Goal: Task Accomplishment & Management: Manage account settings

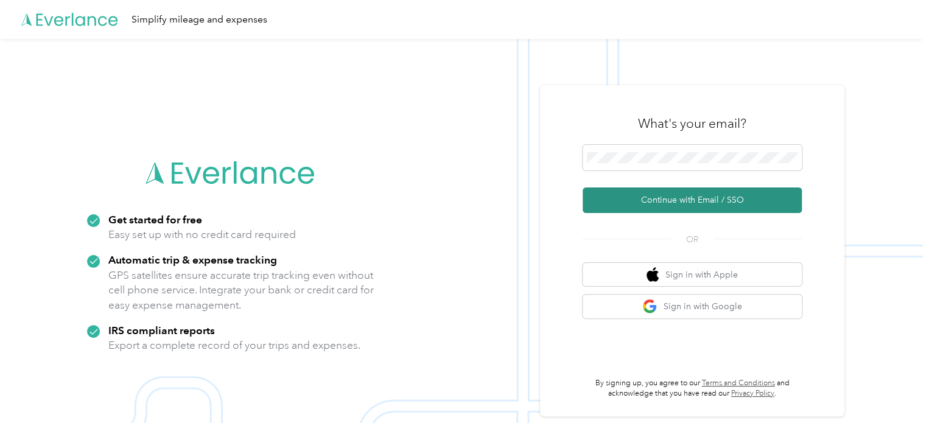
click at [690, 194] on button "Continue with Email / SSO" at bounding box center [692, 201] width 219 height 26
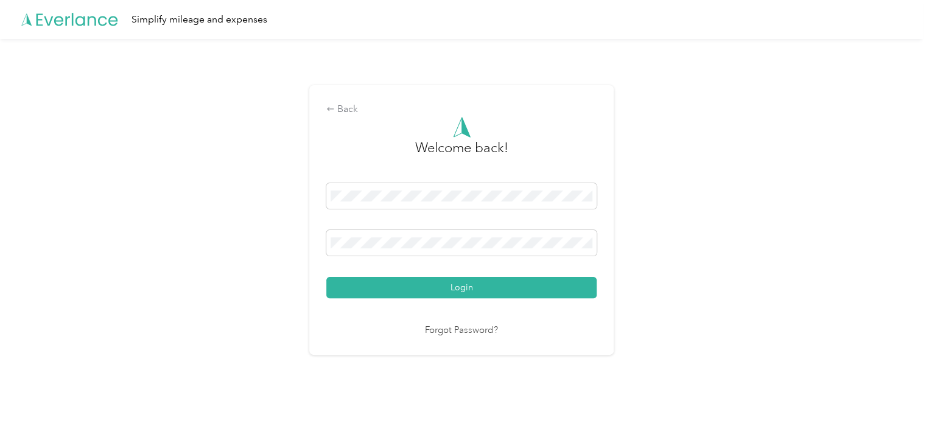
click at [269, 238] on div "Back Welcome back! Login Forgot Password?" at bounding box center [461, 225] width 923 height 373
click at [250, 282] on div "Back Welcome back! Login Forgot Password?" at bounding box center [461, 225] width 923 height 373
click at [469, 292] on button "Login" at bounding box center [461, 287] width 270 height 21
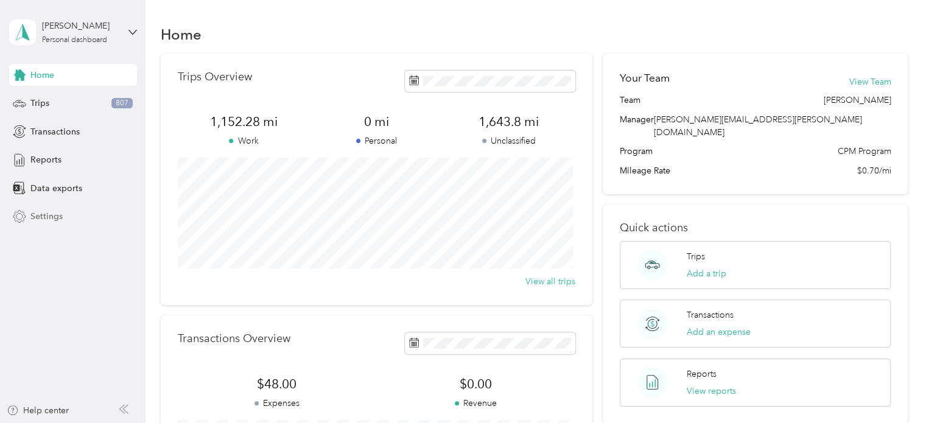
click at [61, 214] on span "Settings" at bounding box center [46, 216] width 32 height 13
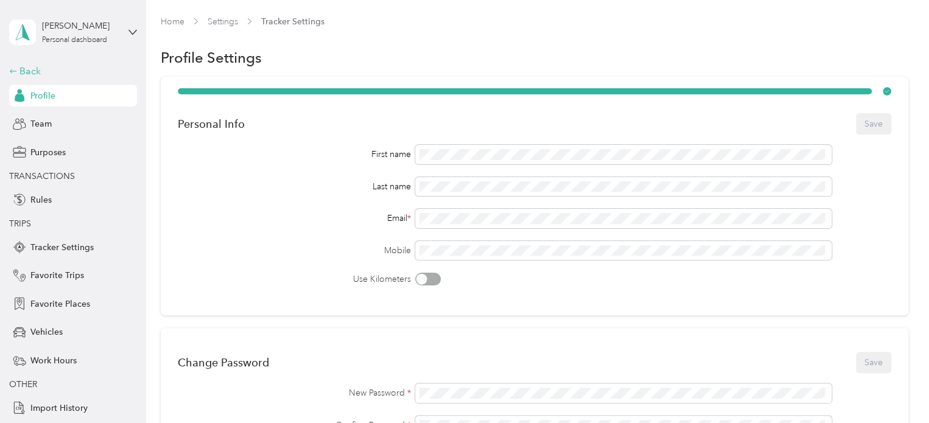
click at [29, 72] on div "Back" at bounding box center [70, 71] width 122 height 15
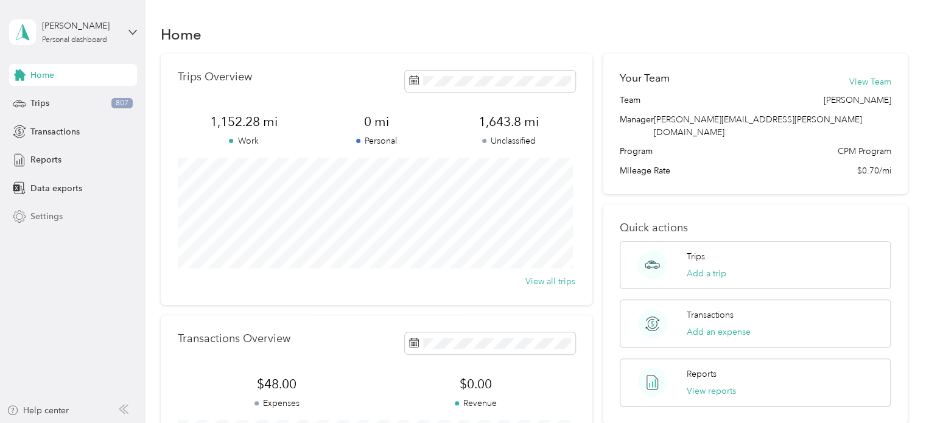
click at [42, 207] on div "Settings" at bounding box center [73, 217] width 128 height 22
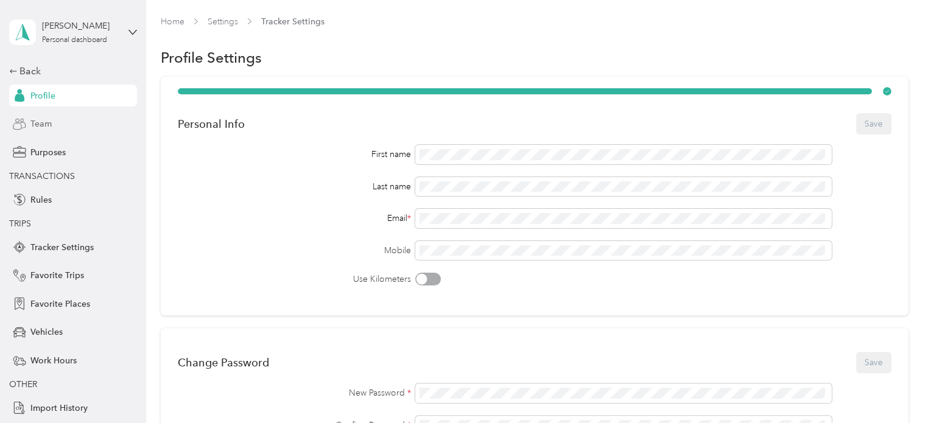
click at [38, 127] on span "Team" at bounding box center [40, 124] width 21 height 13
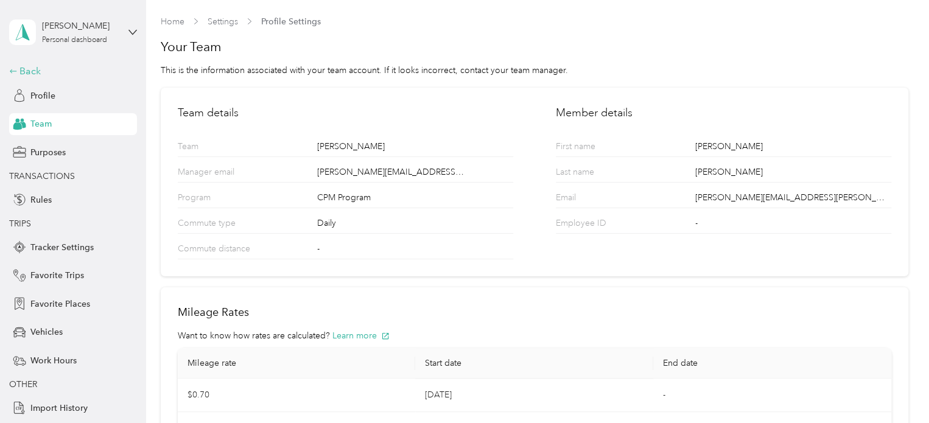
click at [26, 72] on div "Back" at bounding box center [70, 71] width 122 height 15
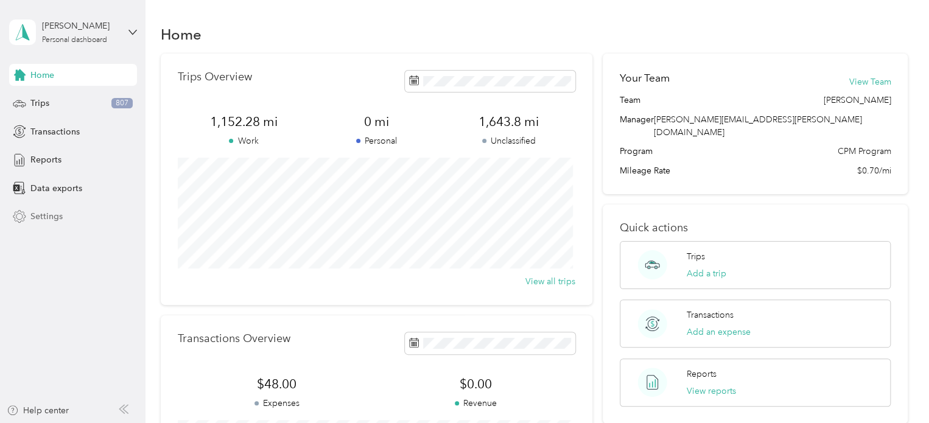
click at [50, 212] on span "Settings" at bounding box center [46, 216] width 32 height 13
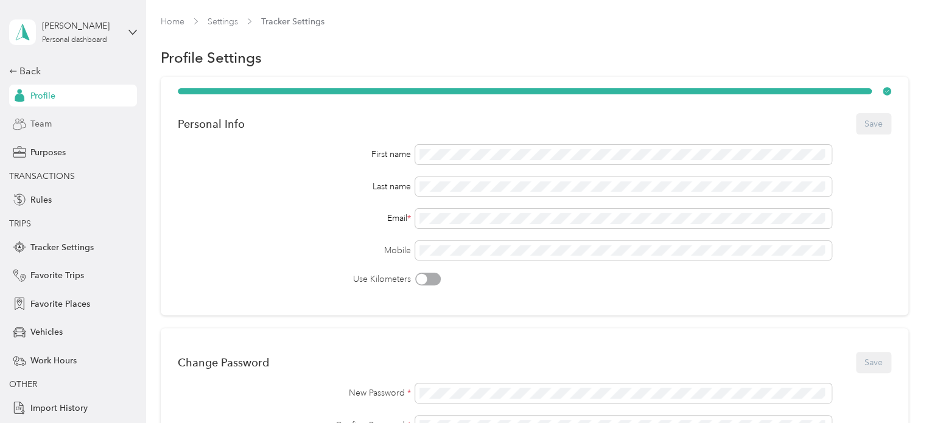
click at [41, 124] on span "Team" at bounding box center [40, 124] width 21 height 13
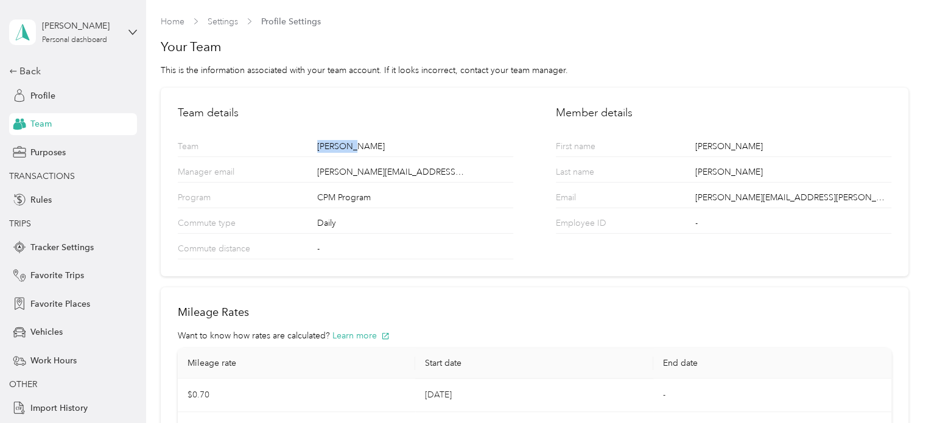
drag, startPoint x: 356, startPoint y: 143, endPoint x: 289, endPoint y: 145, distance: 67.0
click at [289, 145] on div "Team [PERSON_NAME]" at bounding box center [346, 145] width 336 height 26
click at [436, 150] on div "[PERSON_NAME]" at bounding box center [414, 148] width 195 height 16
click at [19, 71] on div "Back" at bounding box center [70, 71] width 122 height 15
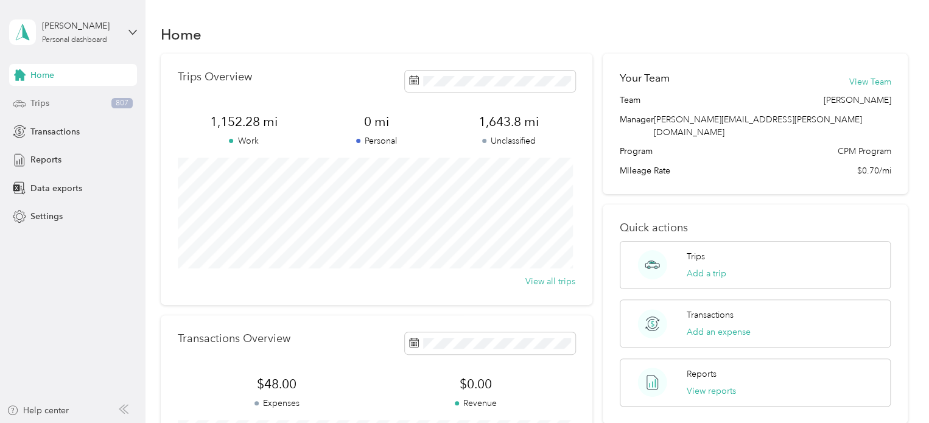
click at [44, 108] on span "Trips" at bounding box center [39, 103] width 19 height 13
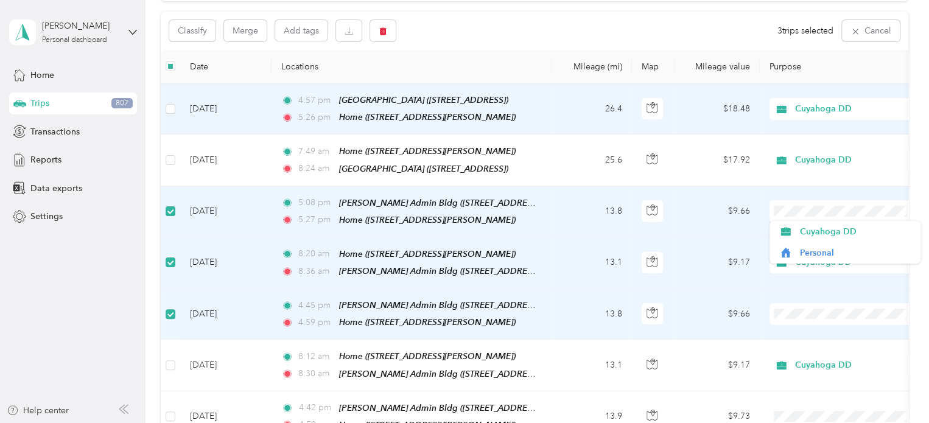
scroll to position [60, 0]
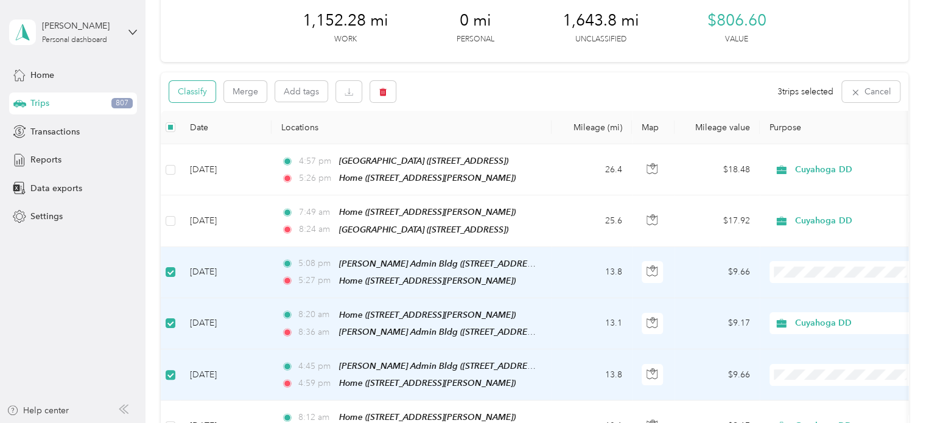
click at [192, 97] on button "Classify" at bounding box center [192, 91] width 46 height 21
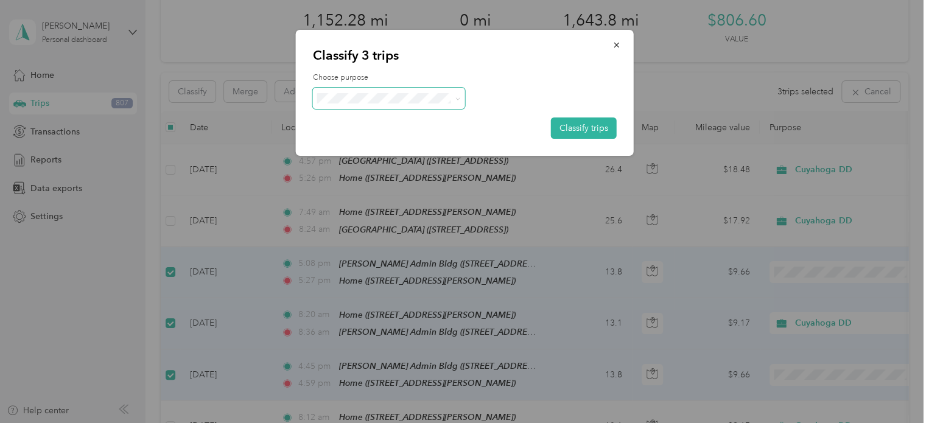
click at [421, 104] on span at bounding box center [389, 98] width 152 height 21
click at [619, 40] on span "button" at bounding box center [617, 45] width 9 height 10
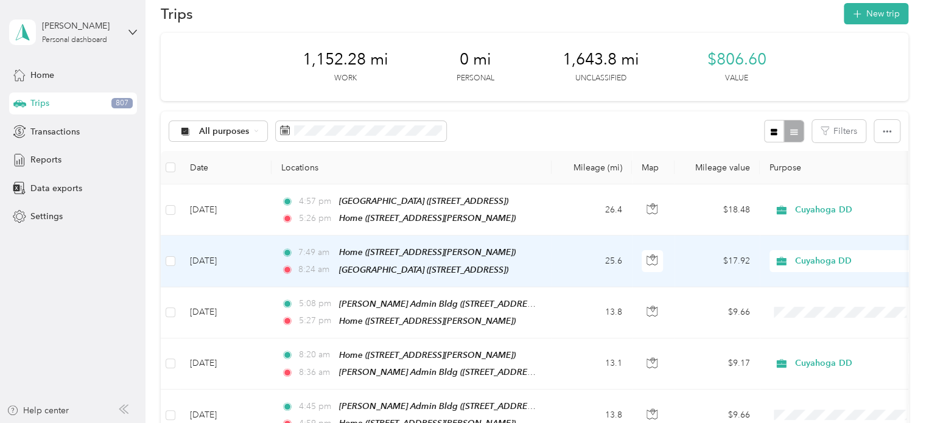
scroll to position [0, 0]
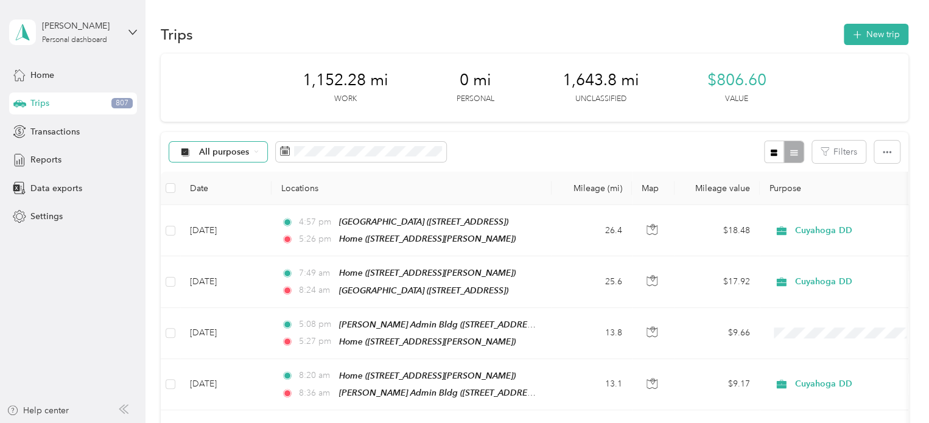
click at [258, 153] on icon at bounding box center [256, 151] width 5 height 5
click at [238, 212] on span "Cuyahoga DD" at bounding box center [228, 216] width 59 height 13
click at [54, 162] on span "Reports" at bounding box center [45, 159] width 31 height 13
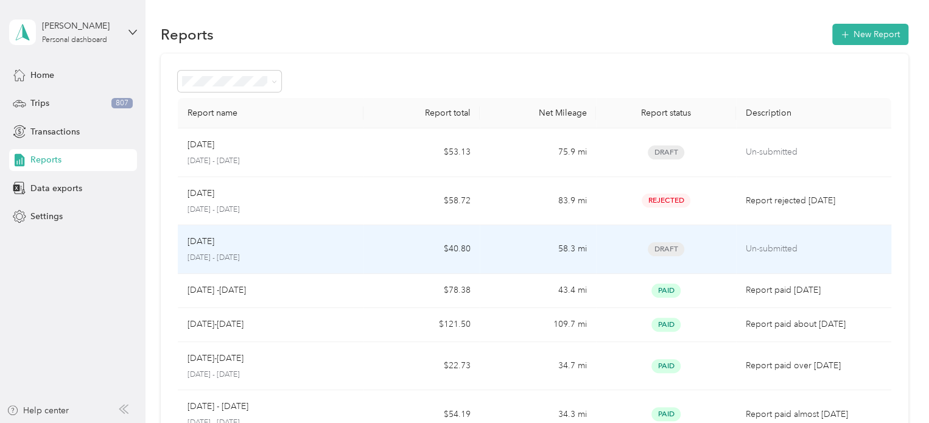
click at [360, 244] on td "Jun [DATE] - [DATE]" at bounding box center [271, 249] width 186 height 49
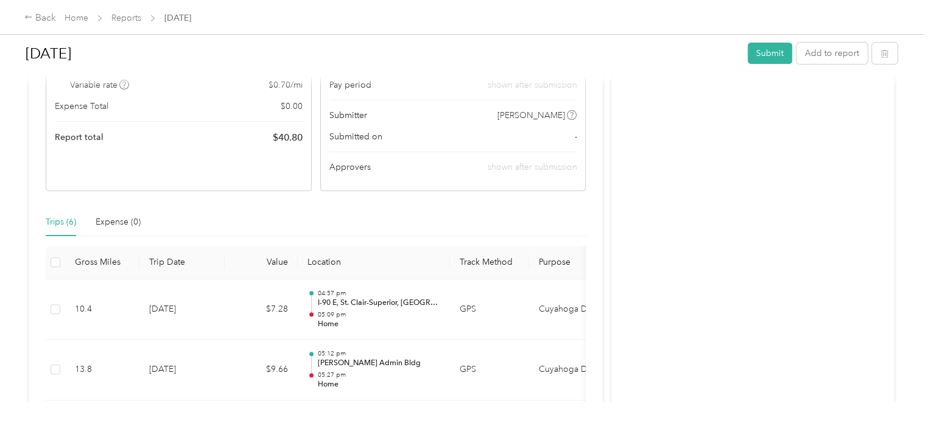
scroll to position [183, 0]
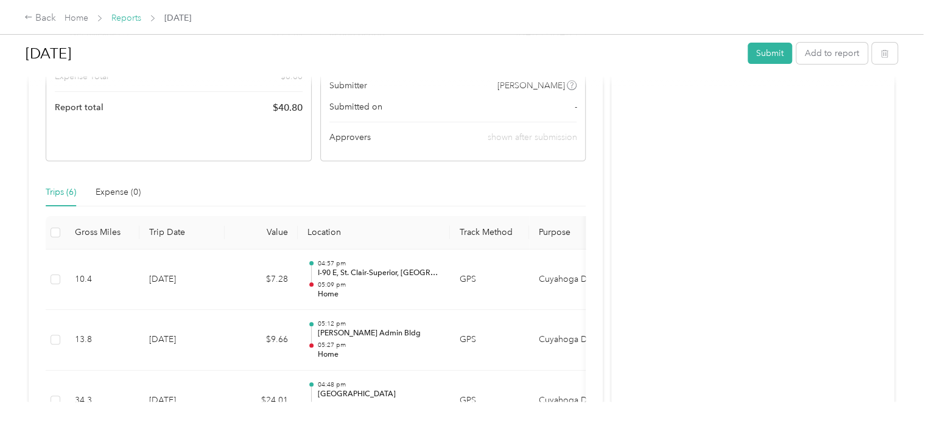
click at [133, 16] on link "Reports" at bounding box center [126, 18] width 30 height 10
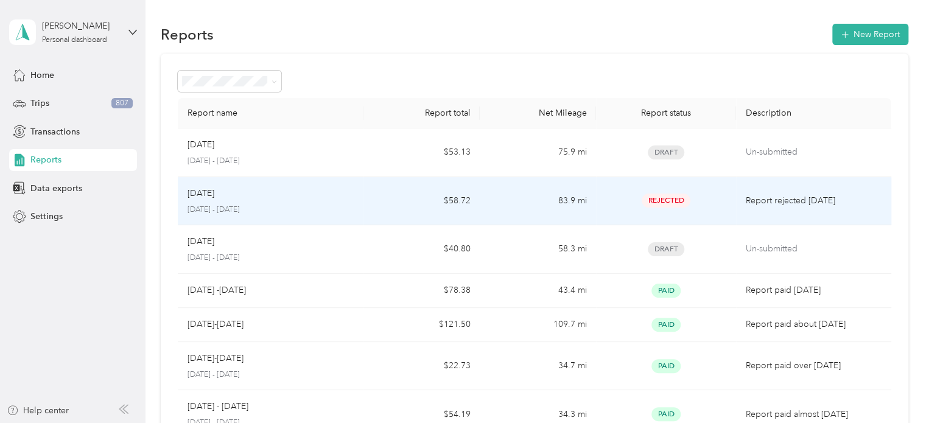
click at [317, 205] on p "[DATE] - [DATE]" at bounding box center [271, 210] width 167 height 11
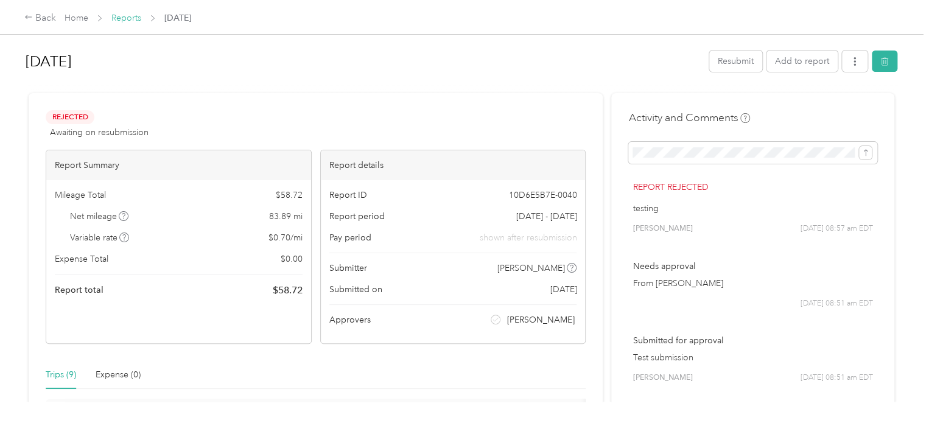
click at [127, 19] on link "Reports" at bounding box center [126, 18] width 30 height 10
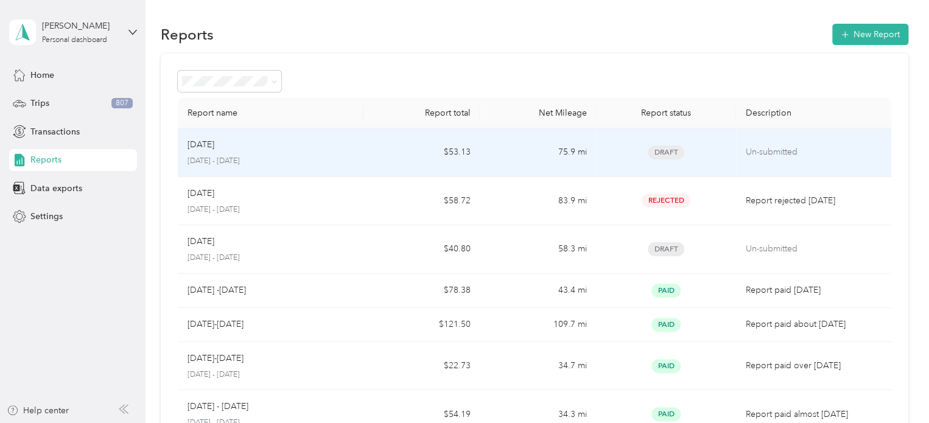
click at [294, 154] on div "Aug [DATE] - [DATE]" at bounding box center [271, 152] width 167 height 29
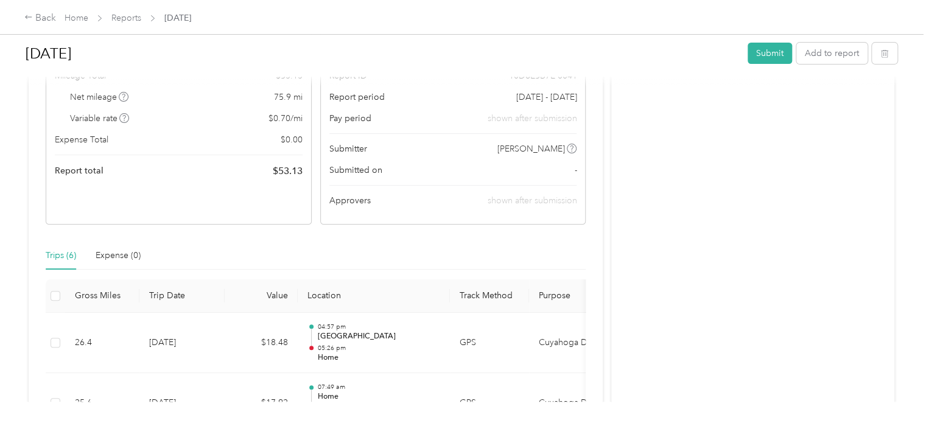
scroll to position [122, 0]
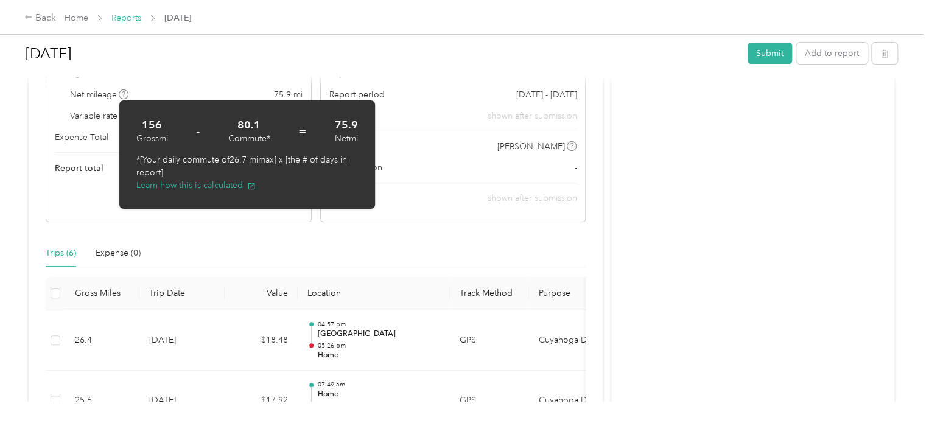
click at [136, 14] on link "Reports" at bounding box center [126, 18] width 30 height 10
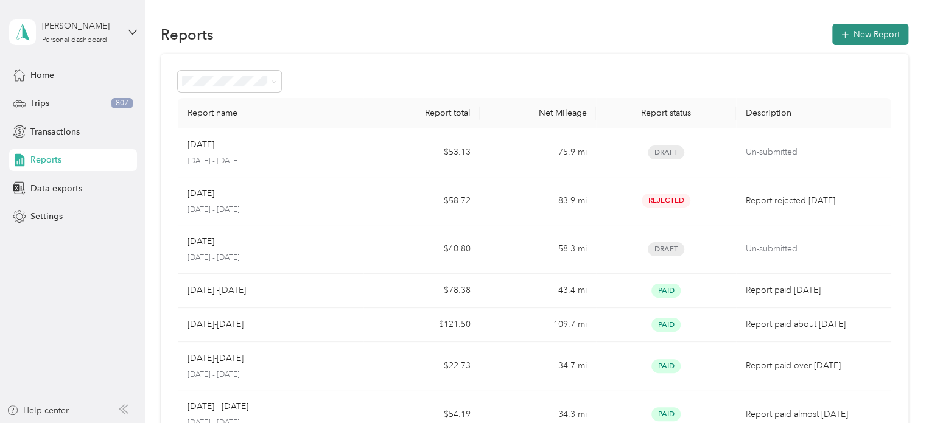
click at [852, 31] on button "New Report" at bounding box center [871, 34] width 76 height 21
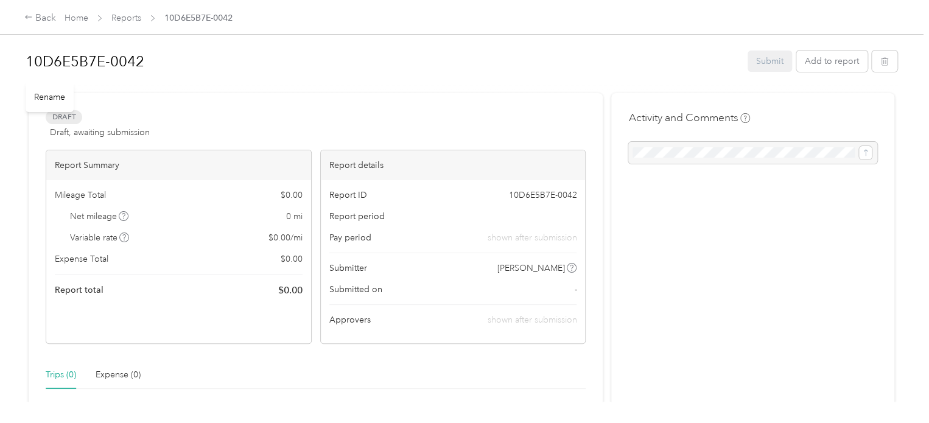
click at [143, 62] on h1 "10D6E5B7E-0042" at bounding box center [383, 61] width 714 height 29
click at [26, 66] on div "10D6E5B7E-0042" at bounding box center [383, 63] width 714 height 34
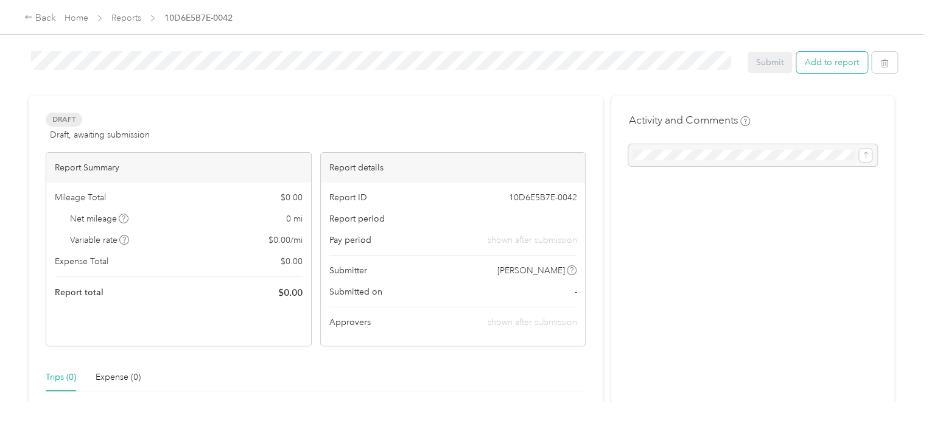
click at [833, 68] on button "Add to report" at bounding box center [832, 62] width 71 height 21
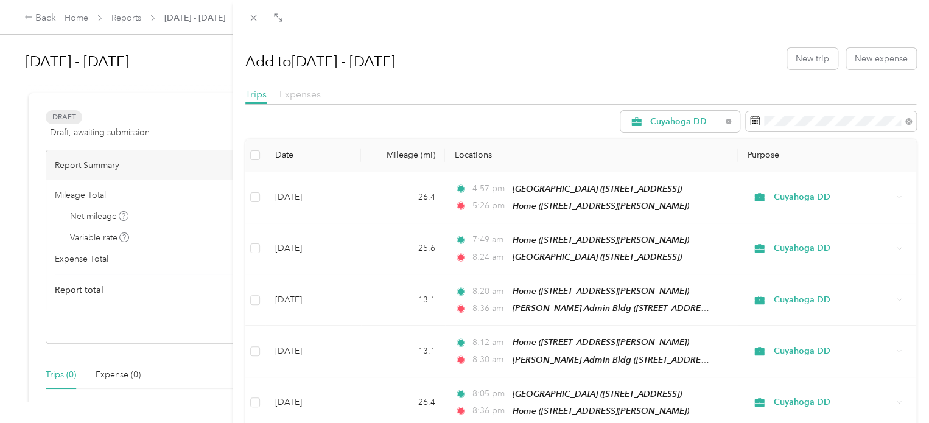
click at [293, 95] on span "Expenses" at bounding box center [300, 94] width 41 height 12
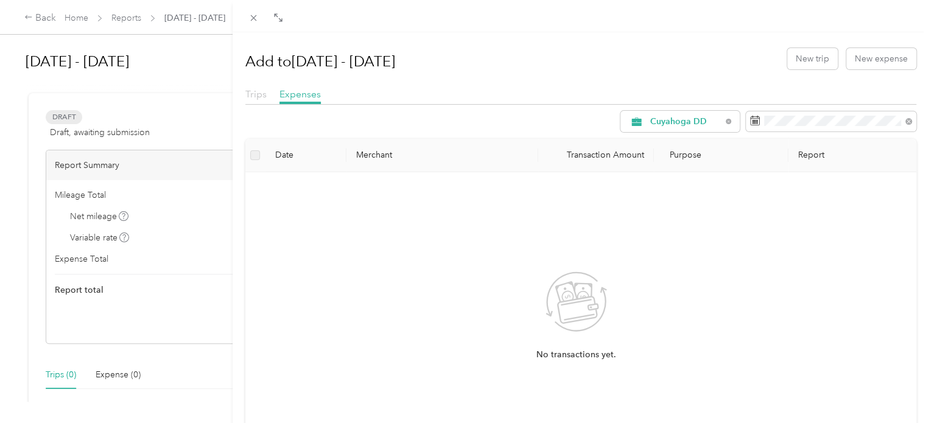
click at [261, 95] on span "Trips" at bounding box center [255, 94] width 21 height 12
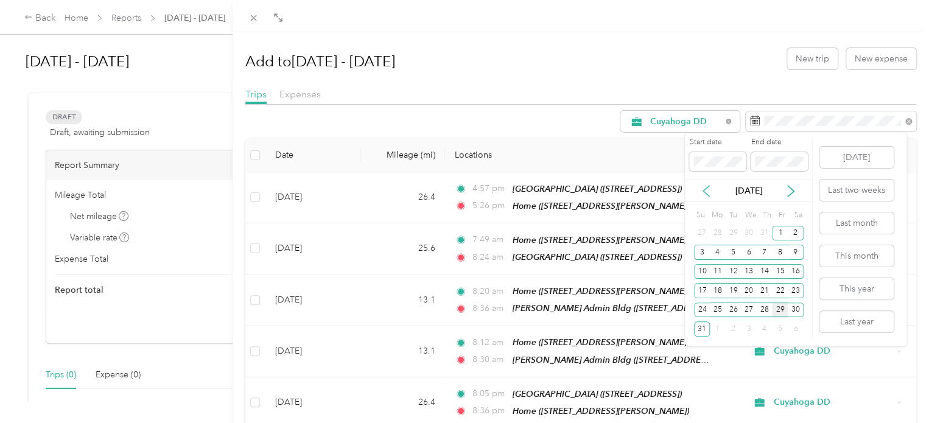
click at [708, 185] on icon at bounding box center [706, 191] width 12 height 12
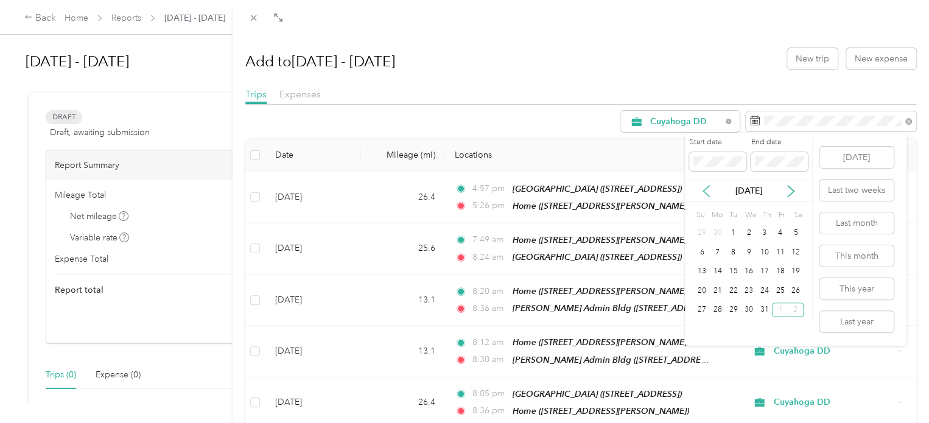
click at [708, 185] on icon at bounding box center [706, 191] width 12 height 12
click at [702, 234] on div "1" at bounding box center [702, 233] width 16 height 15
click at [789, 187] on icon at bounding box center [791, 191] width 6 height 11
click at [782, 308] on div "29" at bounding box center [780, 310] width 16 height 15
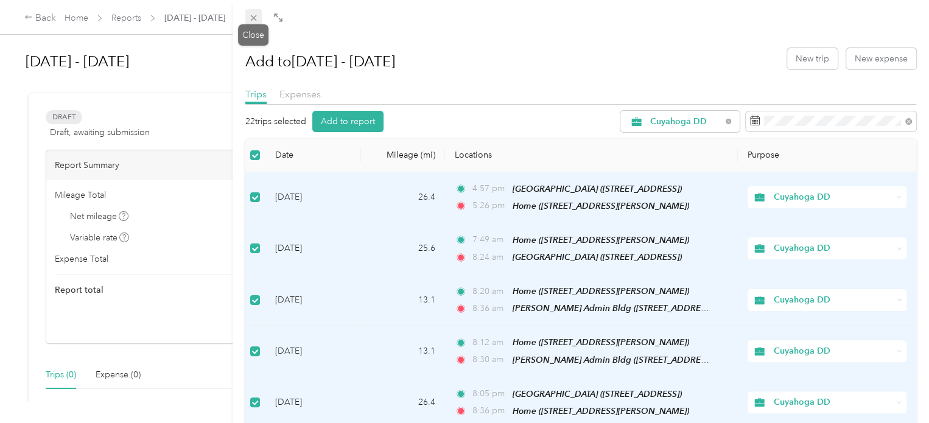
click at [249, 16] on icon at bounding box center [253, 18] width 10 height 10
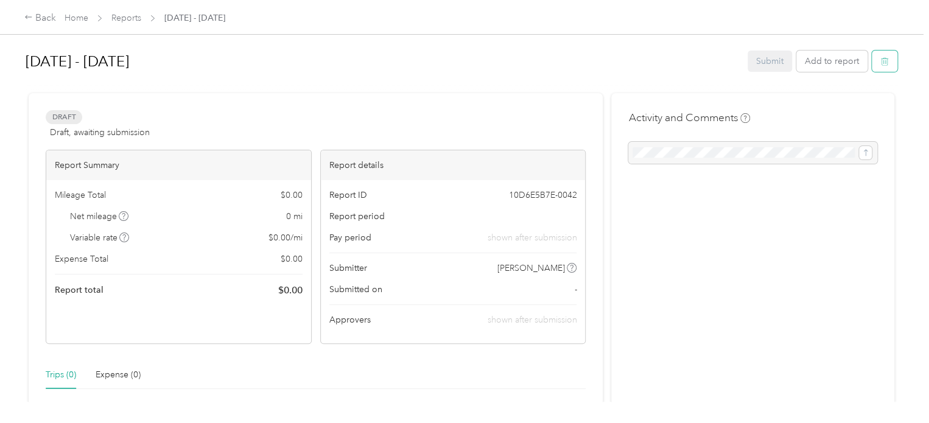
click at [884, 58] on icon "button" at bounding box center [885, 61] width 9 height 9
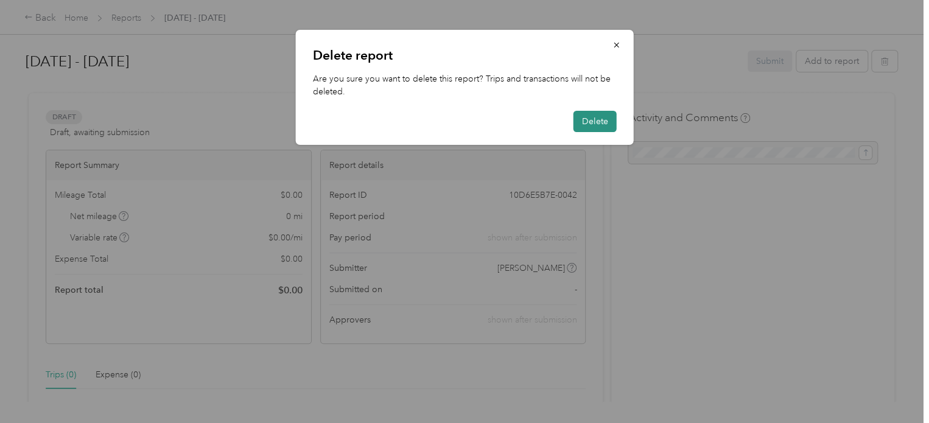
click at [585, 124] on button "Delete" at bounding box center [595, 121] width 43 height 21
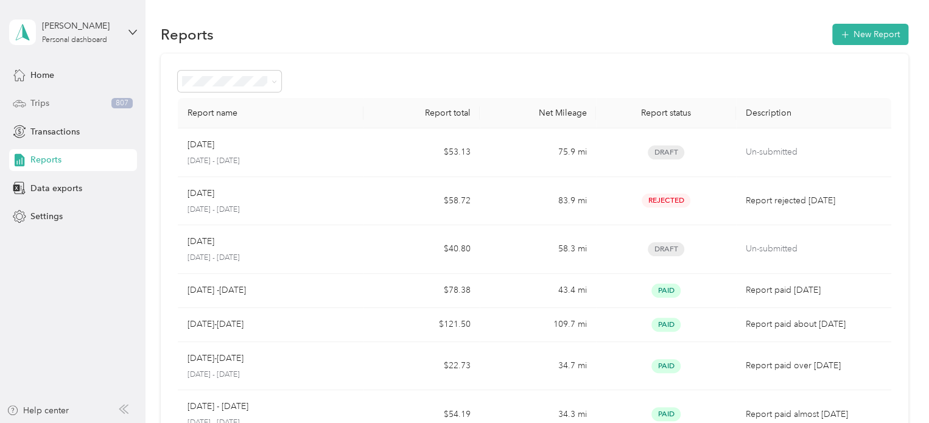
click at [37, 110] on div "Trips 807" at bounding box center [73, 104] width 128 height 22
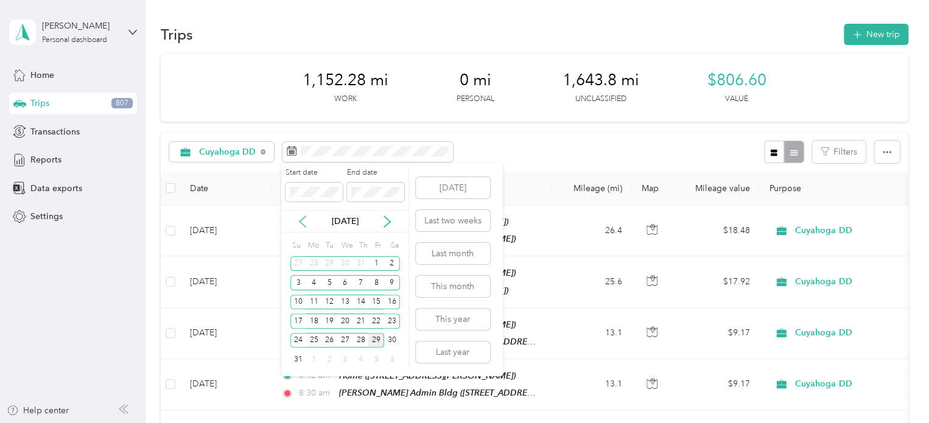
click at [300, 222] on icon at bounding box center [303, 221] width 6 height 11
click at [301, 219] on icon at bounding box center [303, 221] width 6 height 11
click at [294, 266] on div "1" at bounding box center [299, 263] width 16 height 15
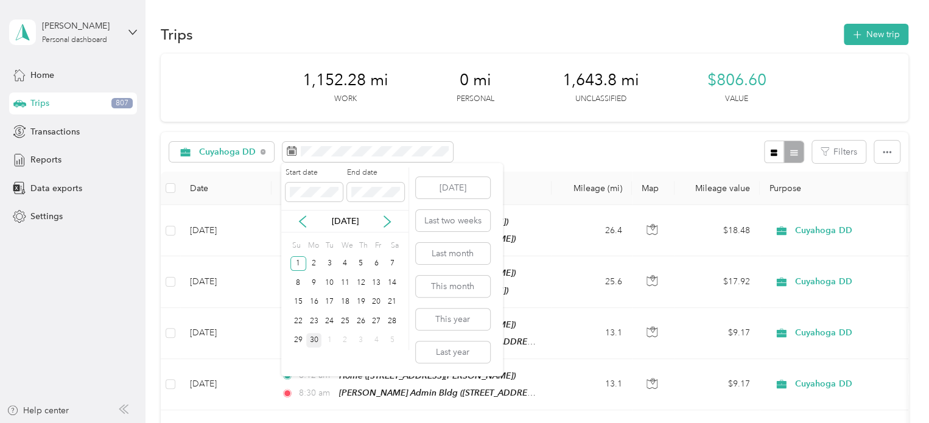
click at [311, 340] on div "30" at bounding box center [314, 340] width 16 height 15
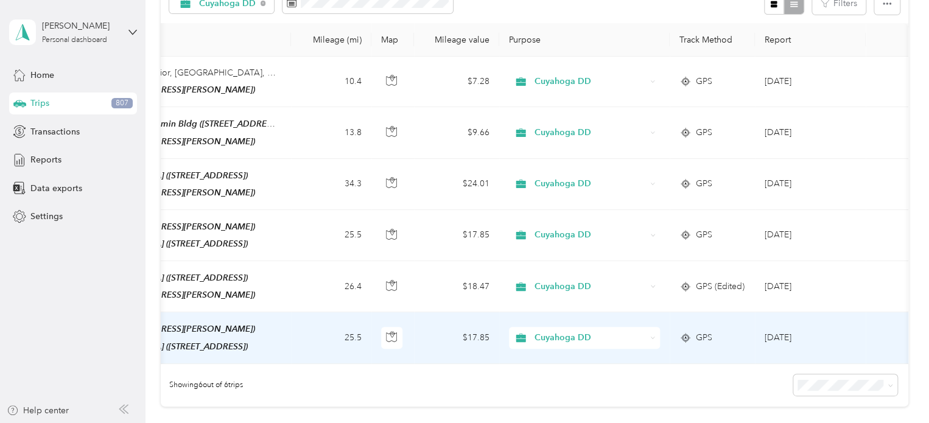
scroll to position [122, 0]
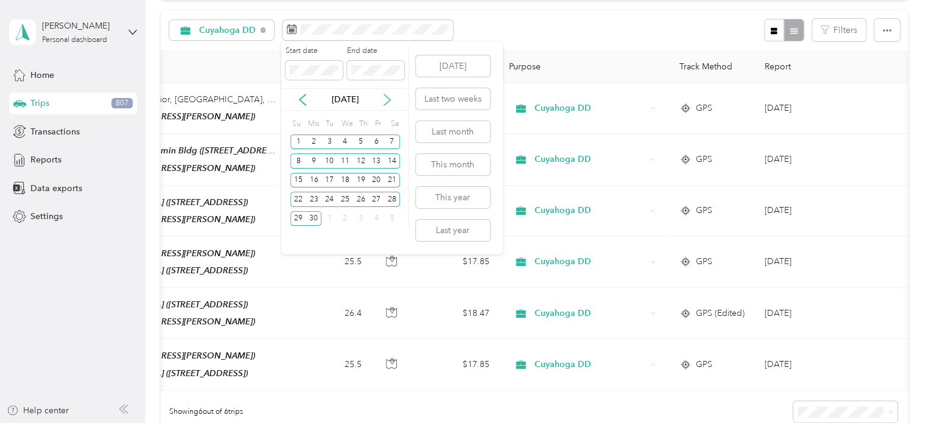
click at [388, 94] on icon at bounding box center [387, 100] width 12 height 12
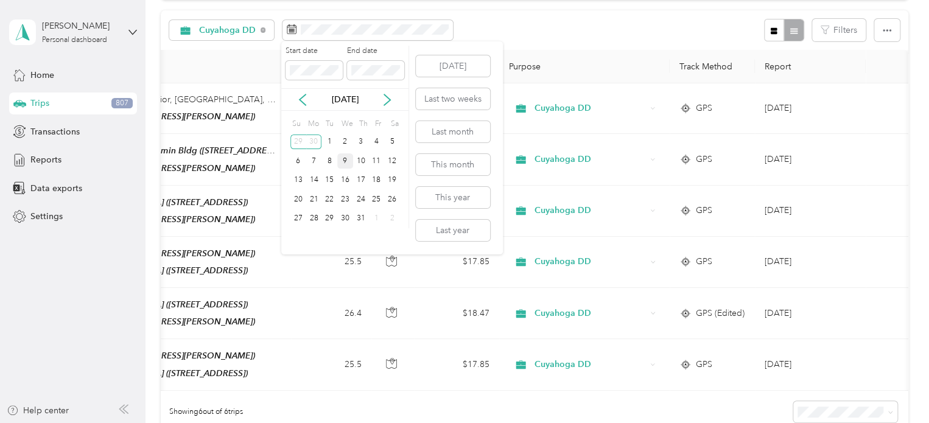
drag, startPoint x: 326, startPoint y: 141, endPoint x: 347, endPoint y: 166, distance: 32.4
click at [326, 140] on div "1" at bounding box center [330, 142] width 16 height 15
click at [357, 216] on div "31" at bounding box center [361, 218] width 16 height 15
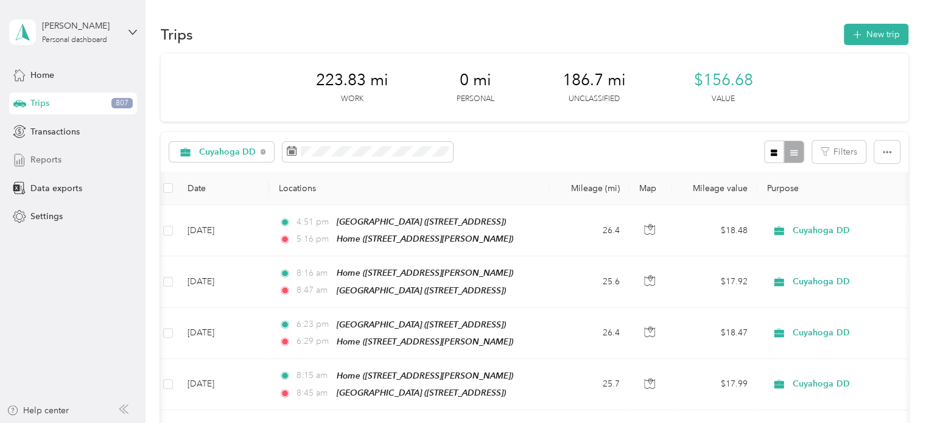
click at [73, 154] on div "Reports" at bounding box center [73, 160] width 128 height 22
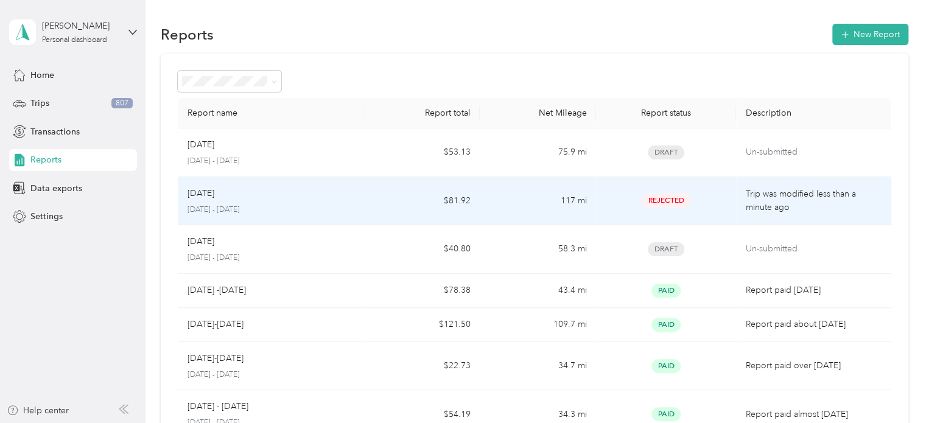
click at [343, 210] on p "[DATE] - [DATE]" at bounding box center [271, 210] width 167 height 11
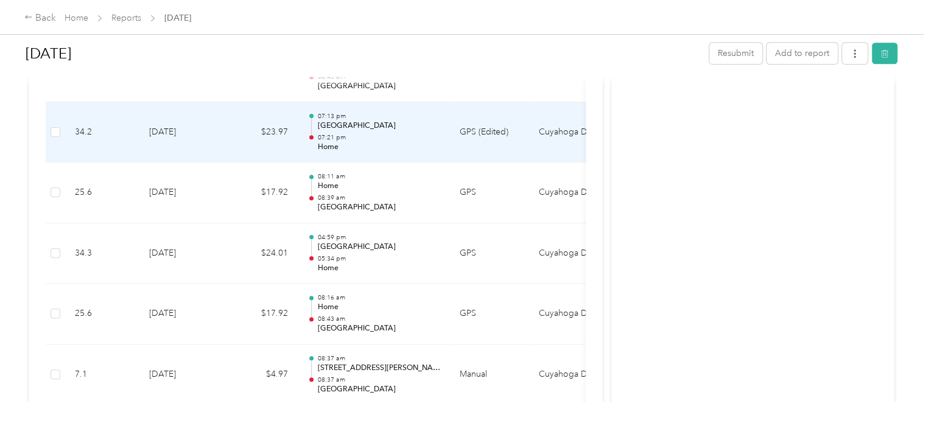
scroll to position [609, 0]
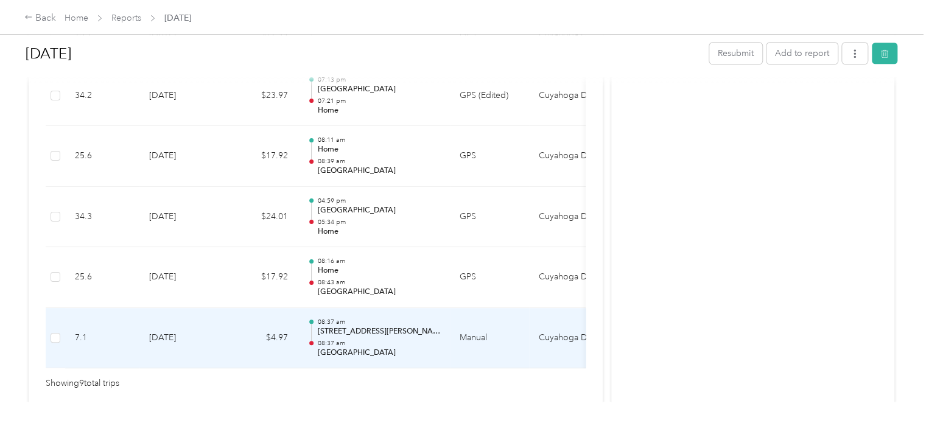
click at [245, 333] on td "$4.97" at bounding box center [261, 338] width 73 height 61
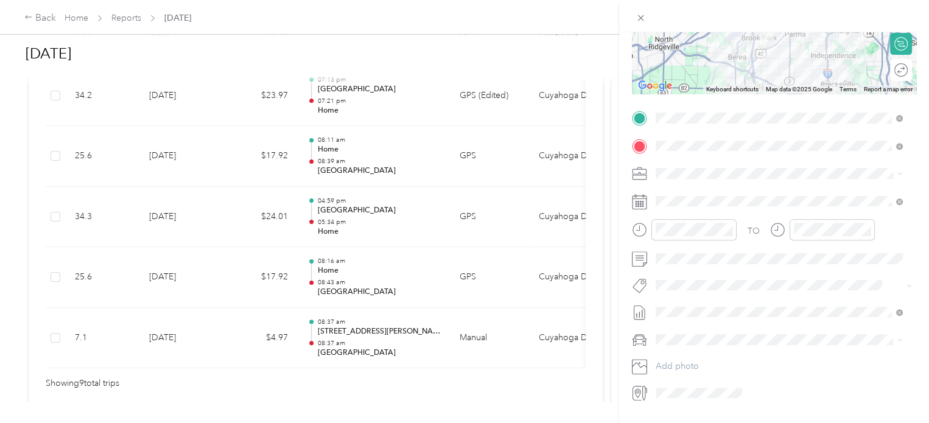
scroll to position [0, 0]
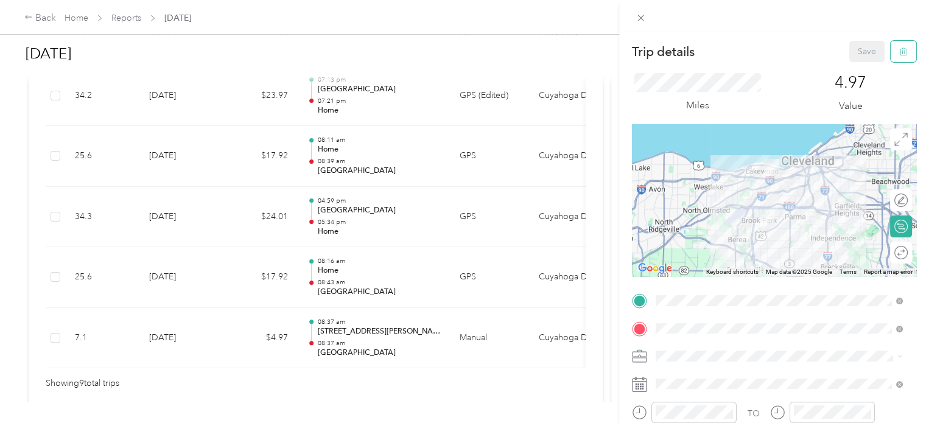
click at [900, 54] on icon "button" at bounding box center [904, 52] width 9 height 9
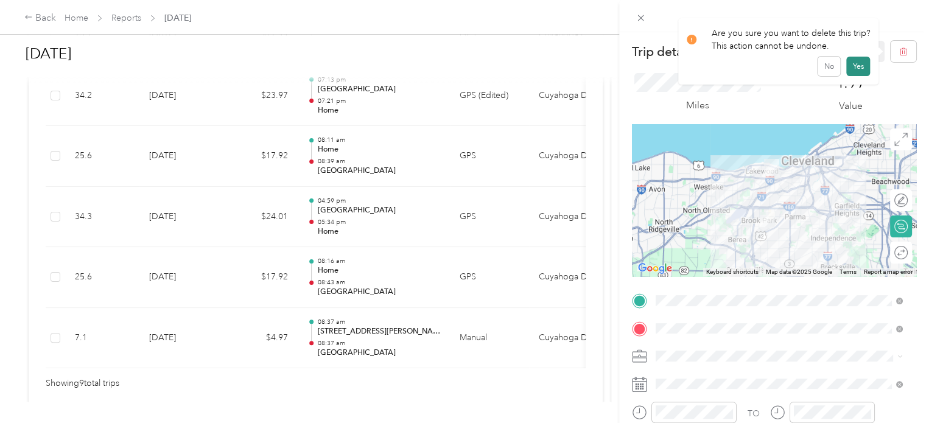
click at [859, 63] on button "Yes" at bounding box center [859, 66] width 24 height 19
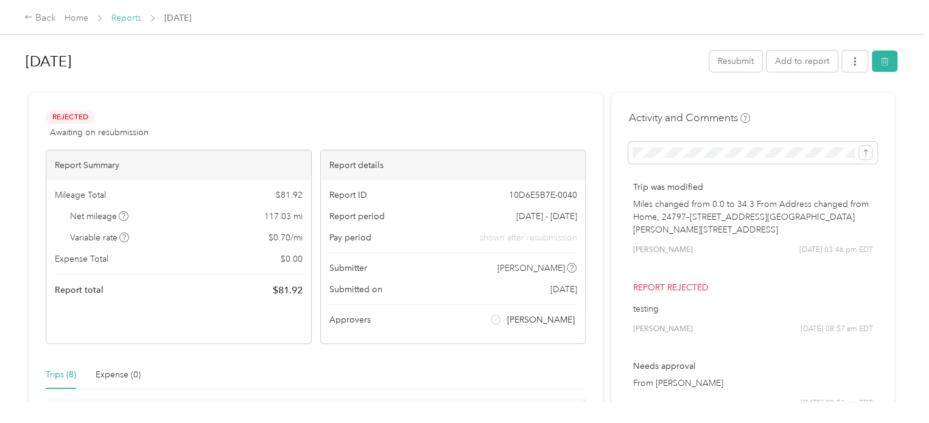
click at [127, 16] on link "Reports" at bounding box center [126, 18] width 30 height 10
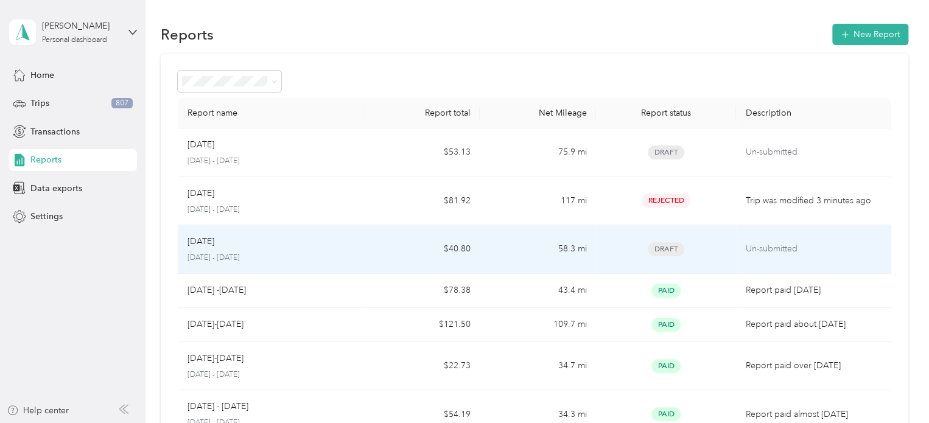
click at [298, 251] on div "Jun [DATE] - [DATE]" at bounding box center [271, 249] width 167 height 29
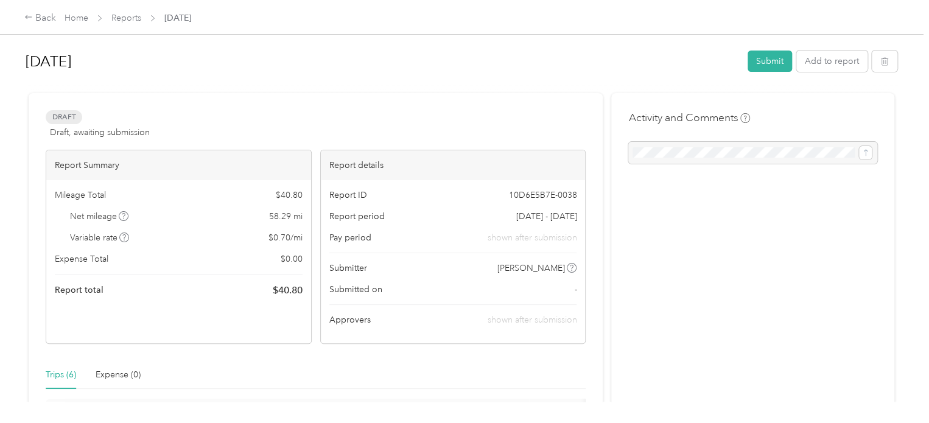
click at [133, 11] on div "Back Home Reports [DATE]" at bounding box center [107, 18] width 167 height 15
click at [129, 14] on link "Reports" at bounding box center [126, 18] width 30 height 10
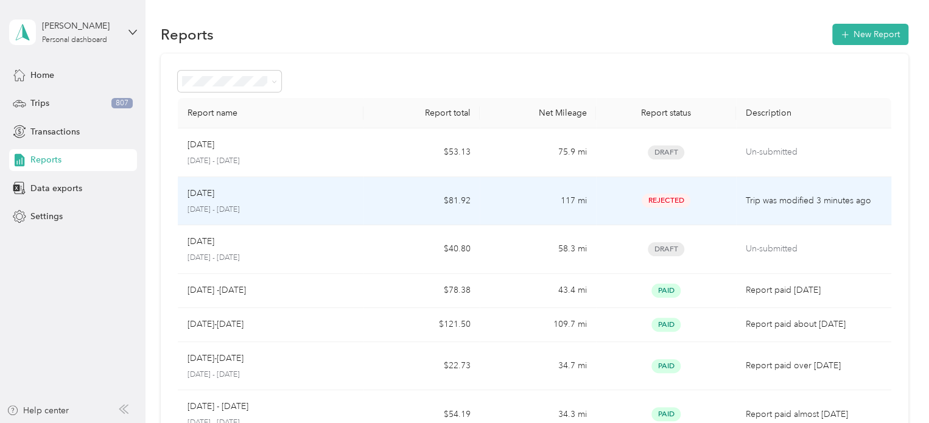
click at [273, 206] on p "[DATE] - [DATE]" at bounding box center [271, 210] width 167 height 11
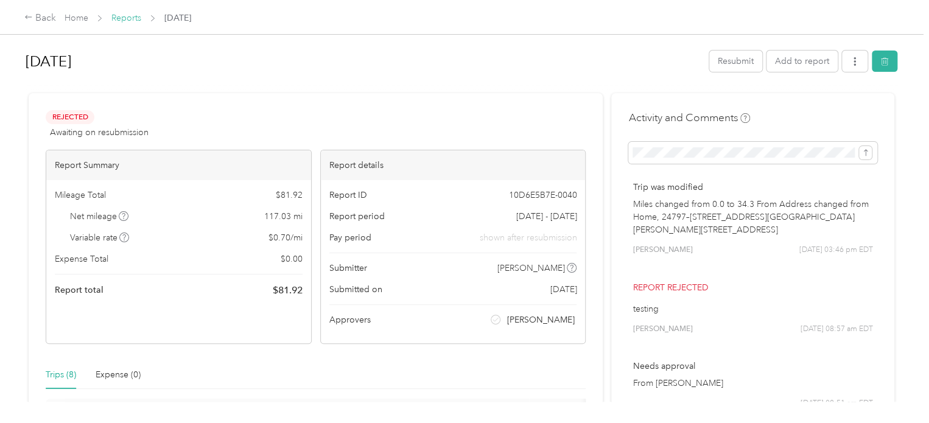
click at [132, 19] on link "Reports" at bounding box center [126, 18] width 30 height 10
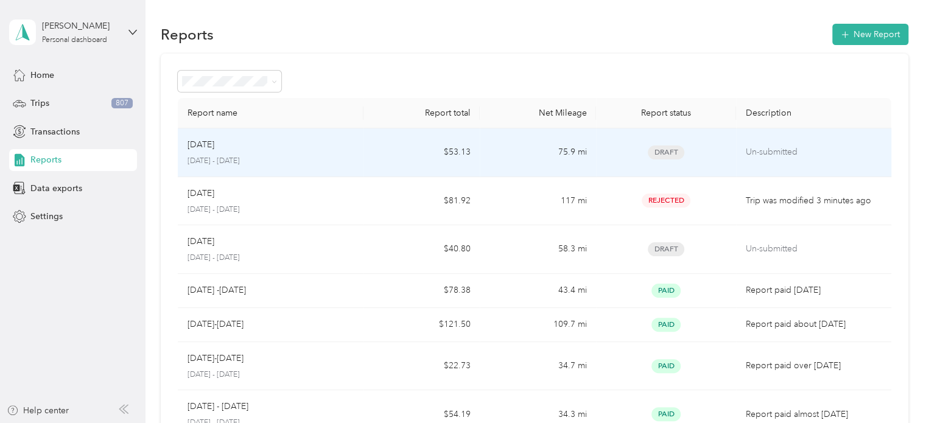
click at [236, 146] on div "[DATE]" at bounding box center [271, 144] width 167 height 13
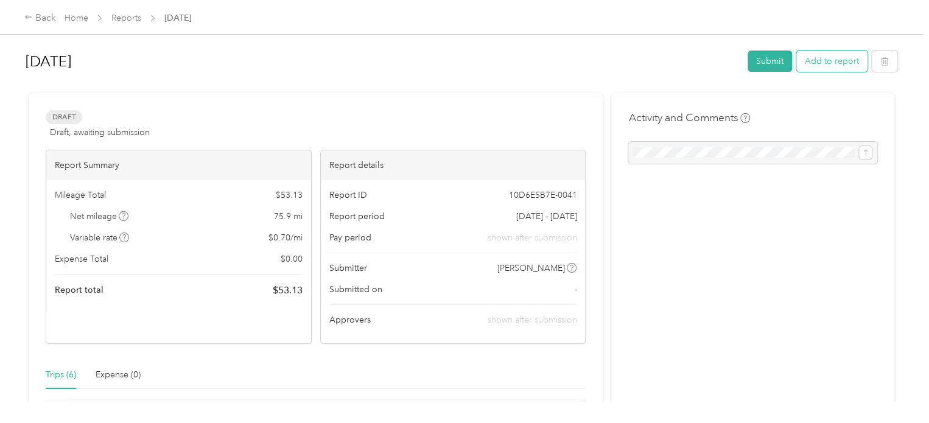
click at [832, 55] on button "Add to report" at bounding box center [832, 61] width 71 height 21
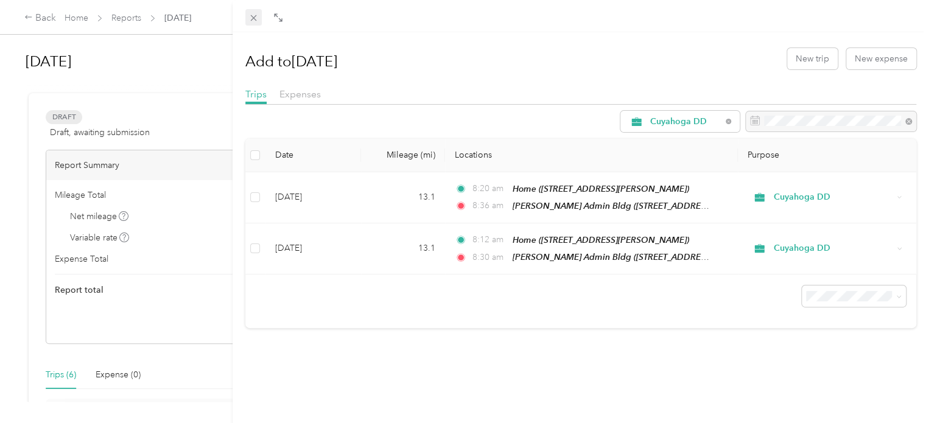
click at [259, 15] on span at bounding box center [253, 17] width 17 height 17
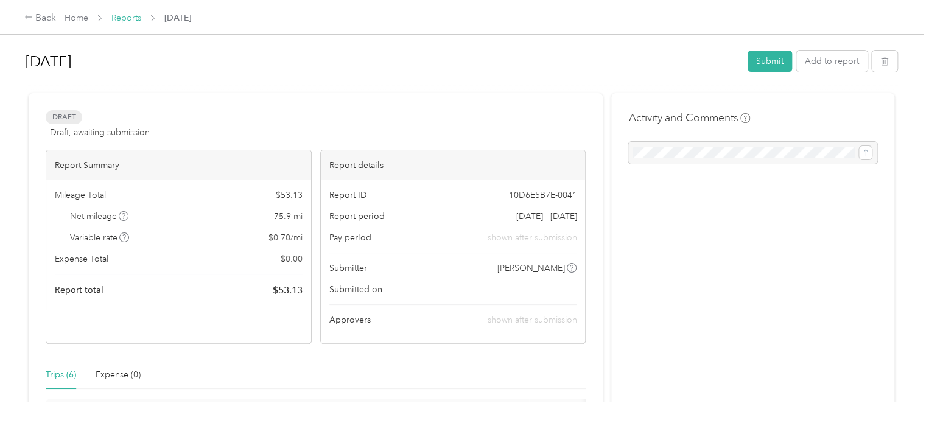
click at [122, 14] on link "Reports" at bounding box center [126, 18] width 30 height 10
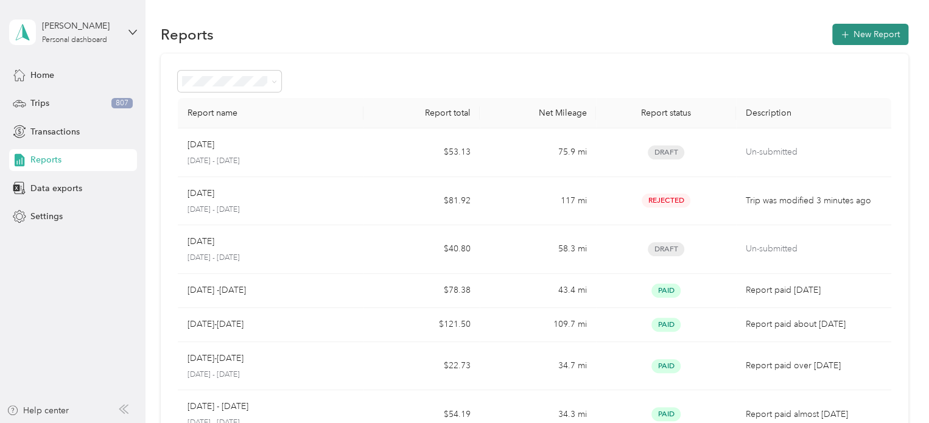
click at [845, 31] on icon "button" at bounding box center [845, 35] width 12 height 12
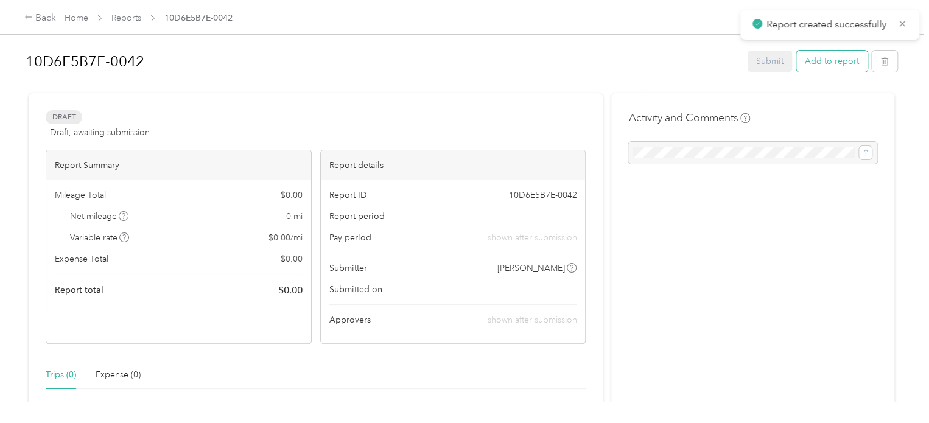
click at [820, 59] on button "Add to report" at bounding box center [832, 61] width 71 height 21
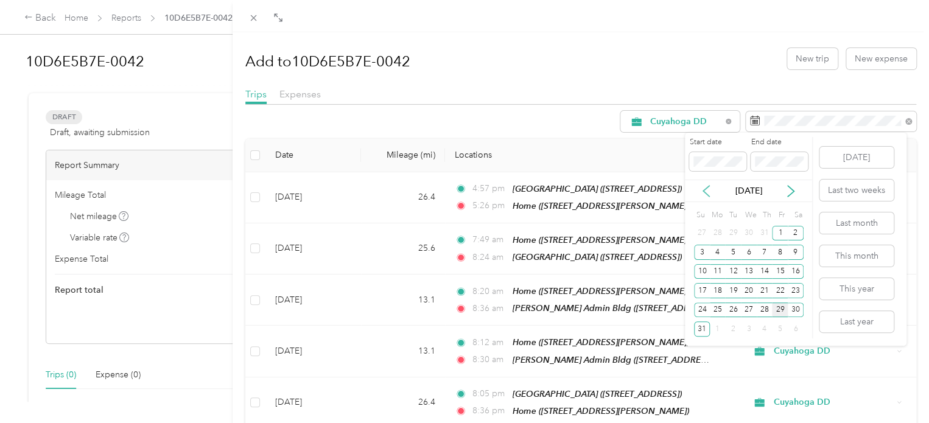
click at [705, 190] on icon at bounding box center [706, 191] width 6 height 11
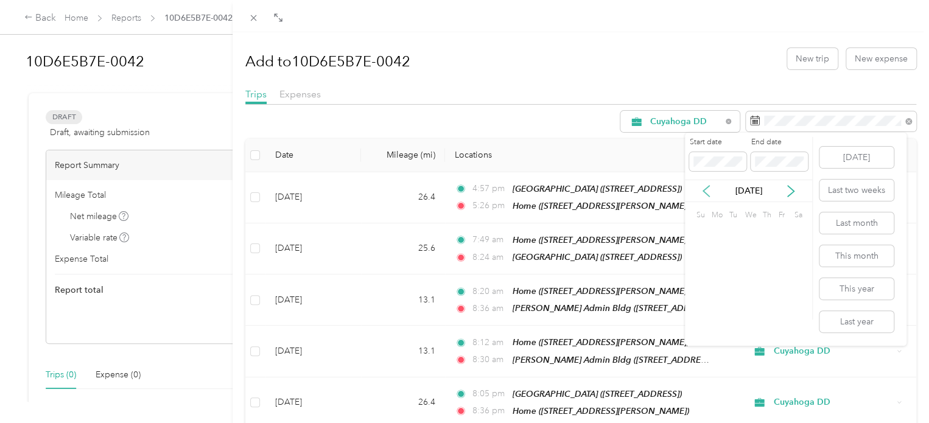
click at [705, 190] on icon at bounding box center [706, 191] width 6 height 11
click at [702, 233] on div "1" at bounding box center [702, 233] width 16 height 15
click at [789, 191] on icon at bounding box center [791, 191] width 12 height 12
click at [792, 187] on icon at bounding box center [791, 191] width 12 height 12
click at [785, 308] on div "29" at bounding box center [780, 310] width 16 height 15
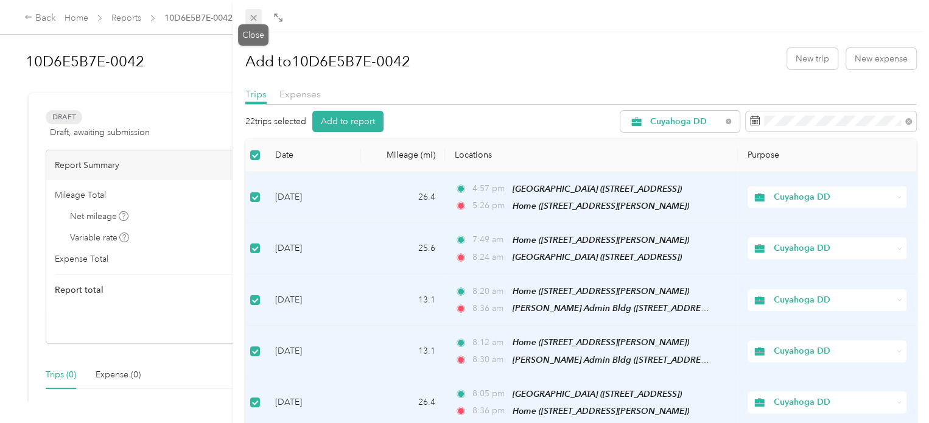
click at [255, 22] on icon at bounding box center [253, 18] width 10 height 10
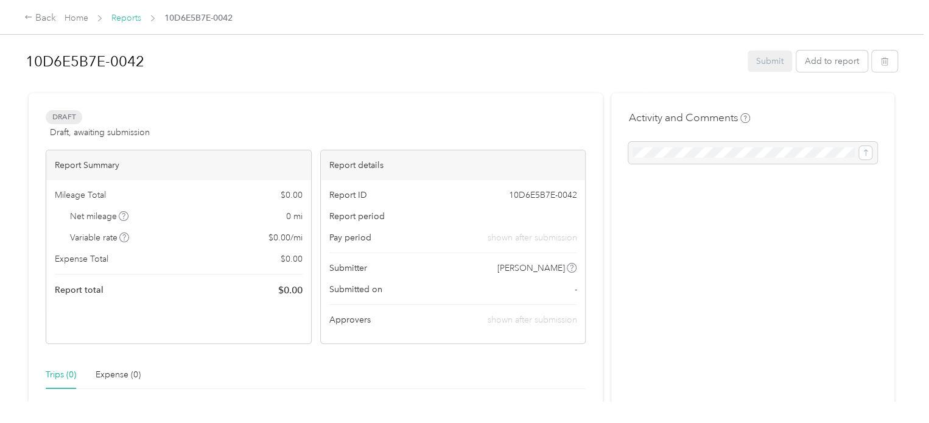
click at [126, 19] on link "Reports" at bounding box center [126, 18] width 30 height 10
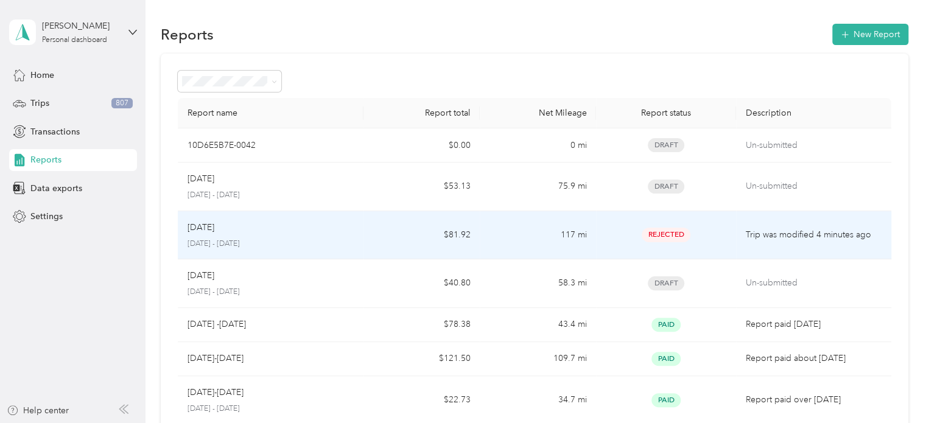
click at [295, 224] on div "[DATE]" at bounding box center [271, 227] width 167 height 13
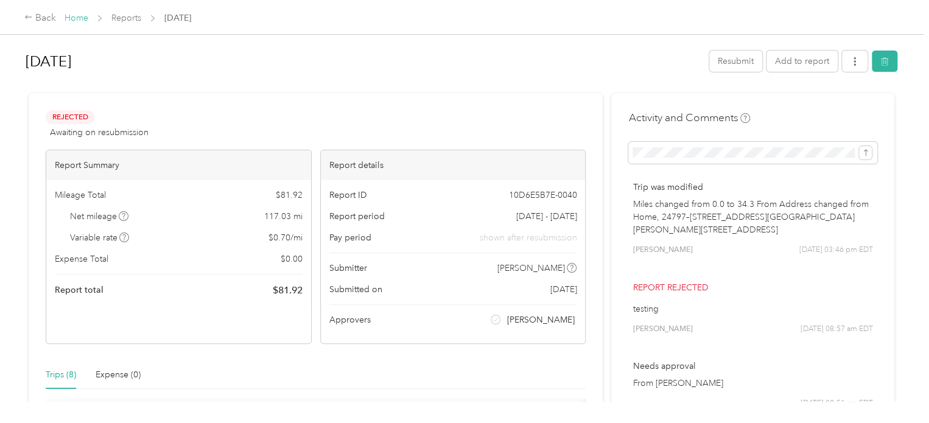
click at [78, 20] on link "Home" at bounding box center [77, 18] width 24 height 10
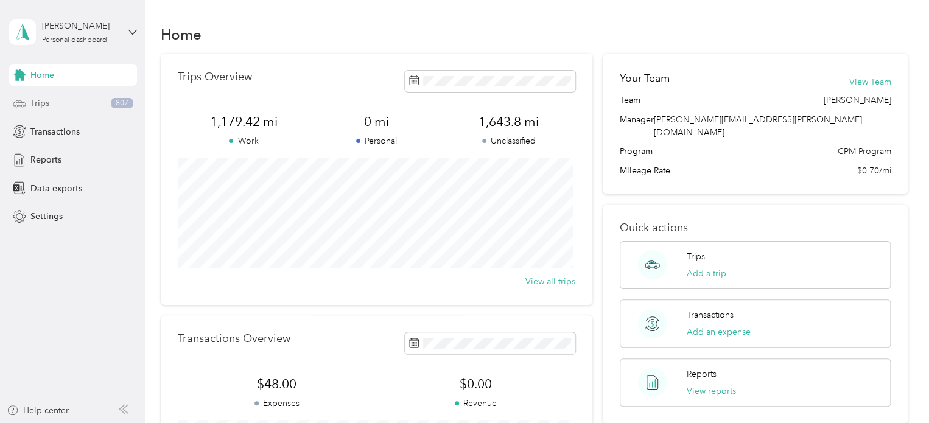
click at [49, 109] on div "Trips 807" at bounding box center [73, 104] width 128 height 22
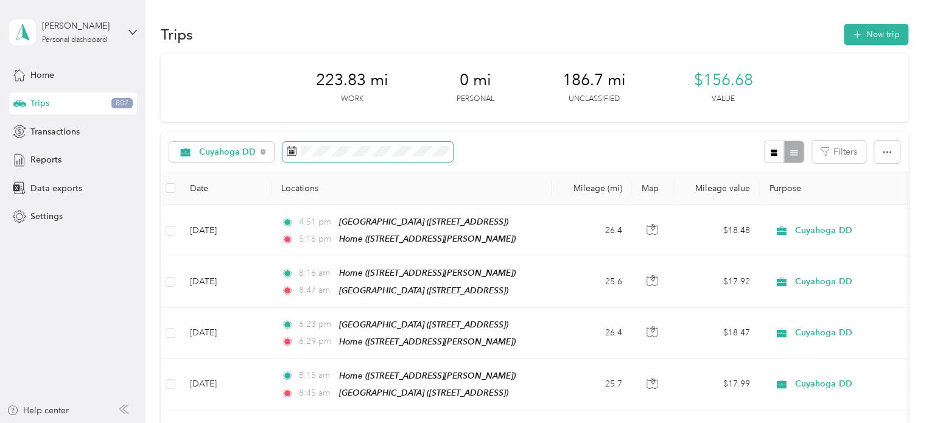
click at [361, 157] on span at bounding box center [368, 152] width 171 height 21
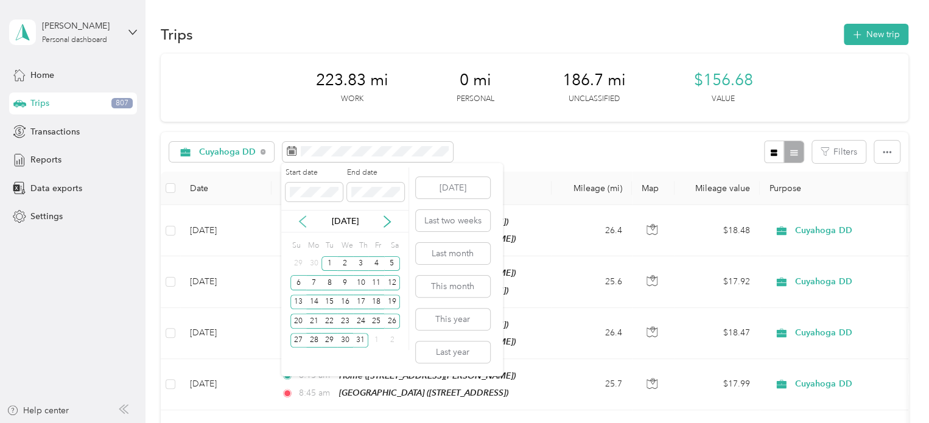
click at [302, 221] on icon at bounding box center [303, 222] width 12 height 12
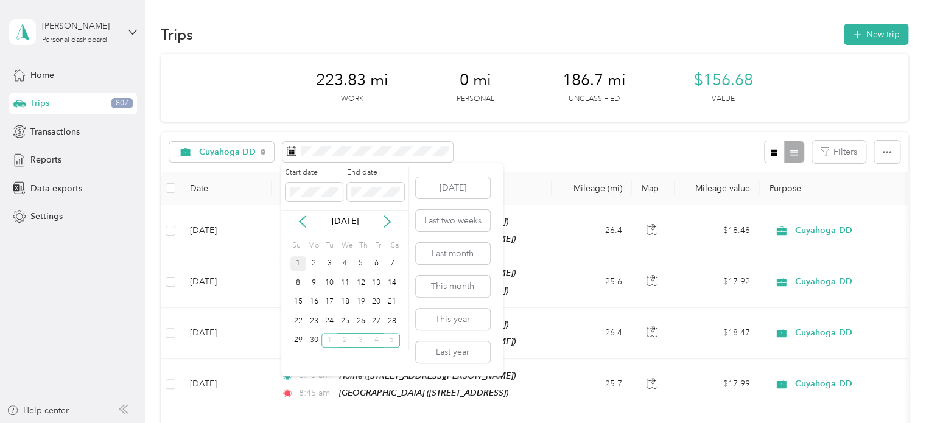
click at [303, 264] on div "1" at bounding box center [299, 263] width 16 height 15
click at [314, 336] on div "30" at bounding box center [314, 340] width 16 height 15
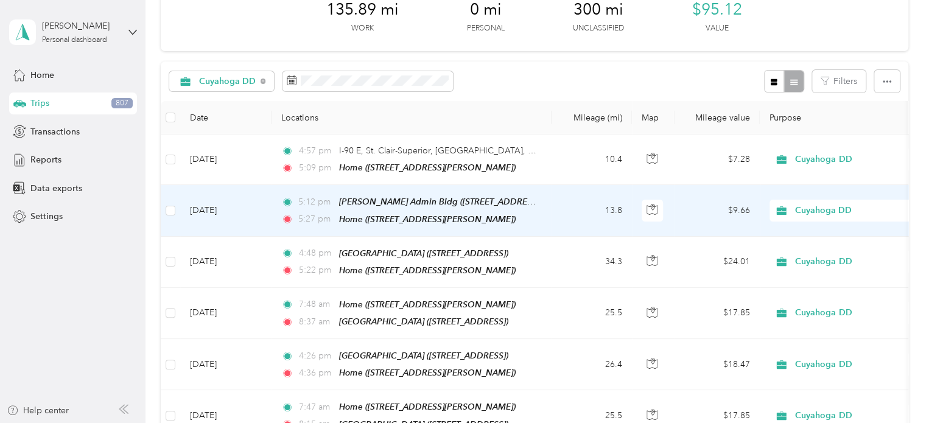
scroll to position [58, 0]
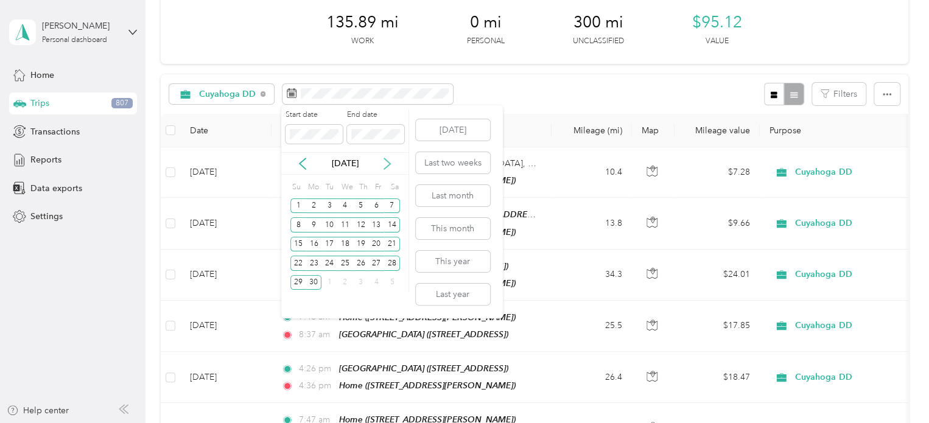
click at [389, 163] on icon at bounding box center [387, 164] width 12 height 12
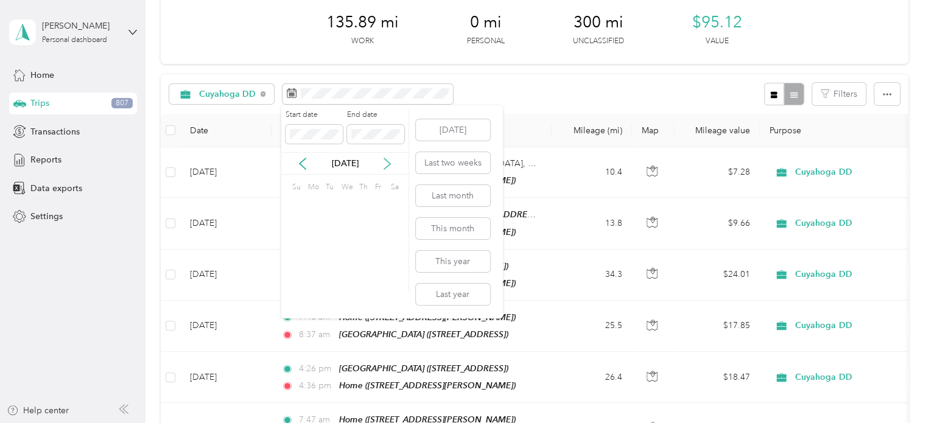
click at [389, 163] on icon at bounding box center [387, 164] width 12 height 12
click at [373, 203] on div "1" at bounding box center [376, 206] width 16 height 15
click at [379, 275] on div "29" at bounding box center [376, 282] width 16 height 15
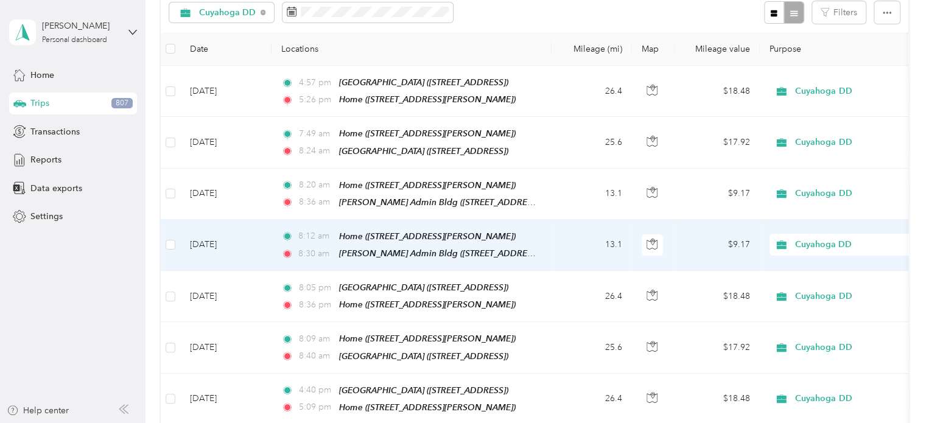
scroll to position [119, 0]
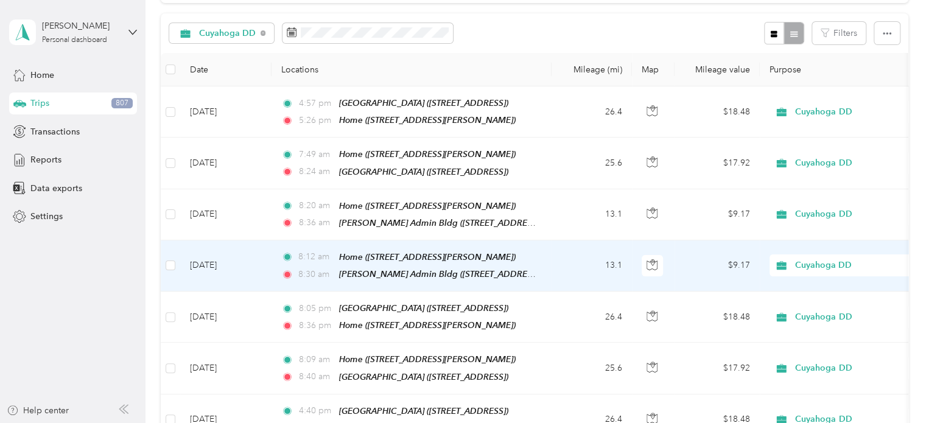
click at [552, 256] on td "13.1" at bounding box center [592, 266] width 80 height 51
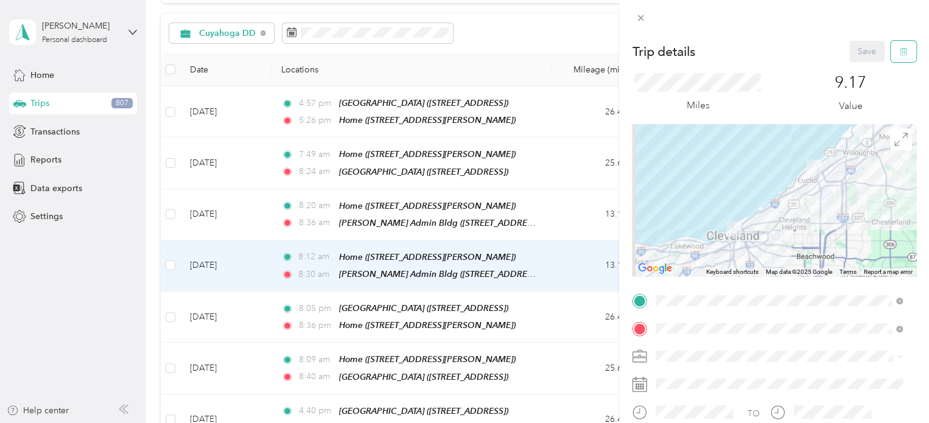
click at [900, 53] on icon "button" at bounding box center [904, 52] width 9 height 9
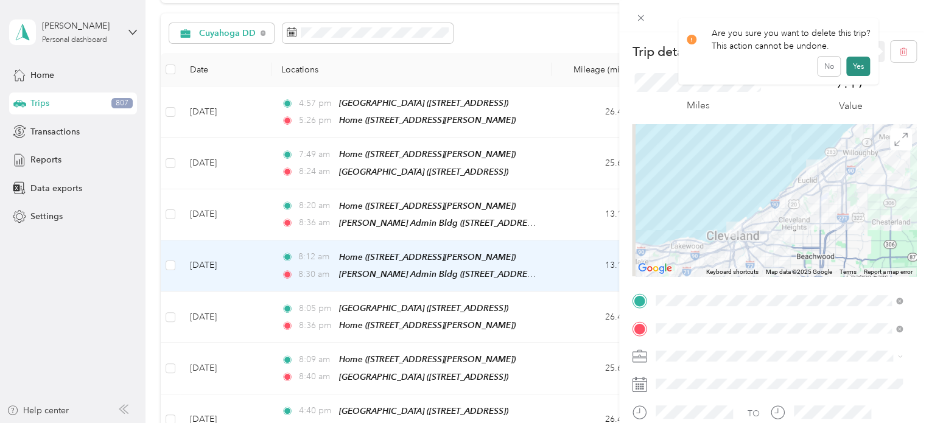
click at [862, 68] on button "Yes" at bounding box center [859, 66] width 24 height 19
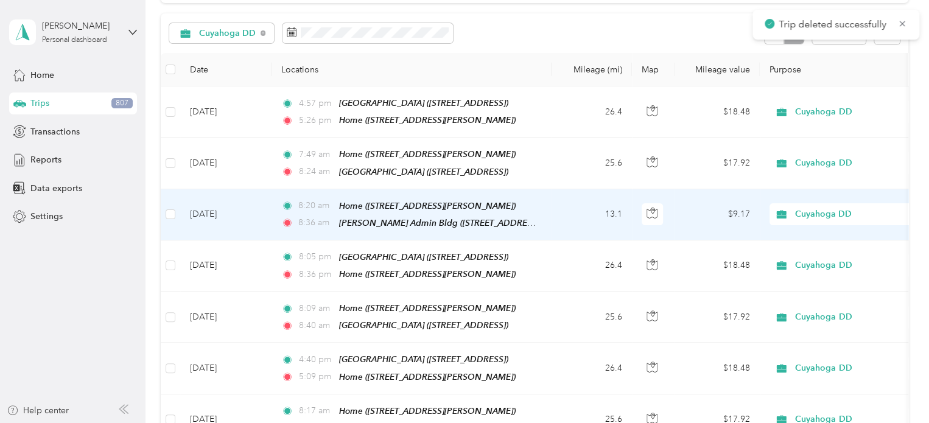
click at [548, 217] on td "8:20 am Home (24797–[STREET_ADDRESS][PERSON_NAME][PERSON_NAME]) 8:36 am [PERSON…" at bounding box center [412, 214] width 280 height 51
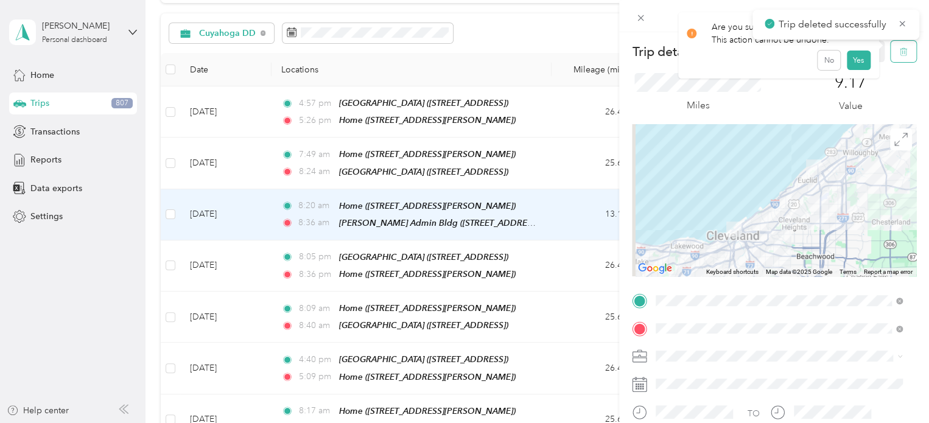
click at [900, 55] on icon "button" at bounding box center [904, 52] width 9 height 9
click at [847, 66] on button "Yes" at bounding box center [859, 66] width 24 height 19
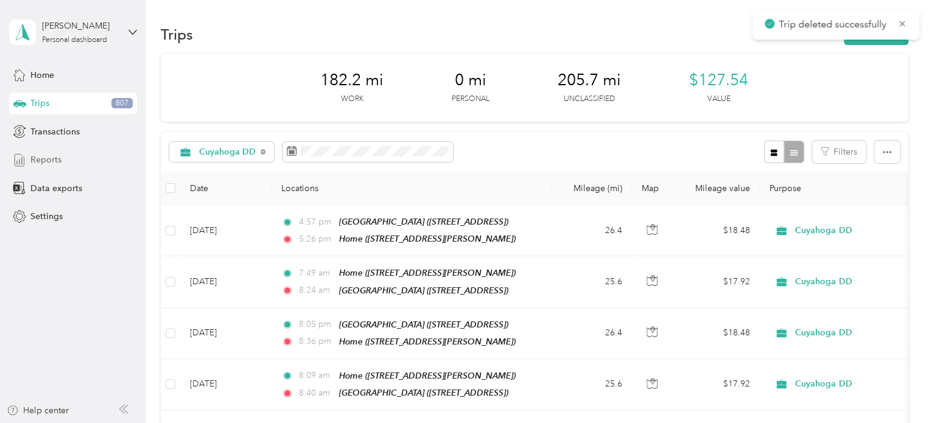
click at [46, 158] on span "Reports" at bounding box center [45, 159] width 31 height 13
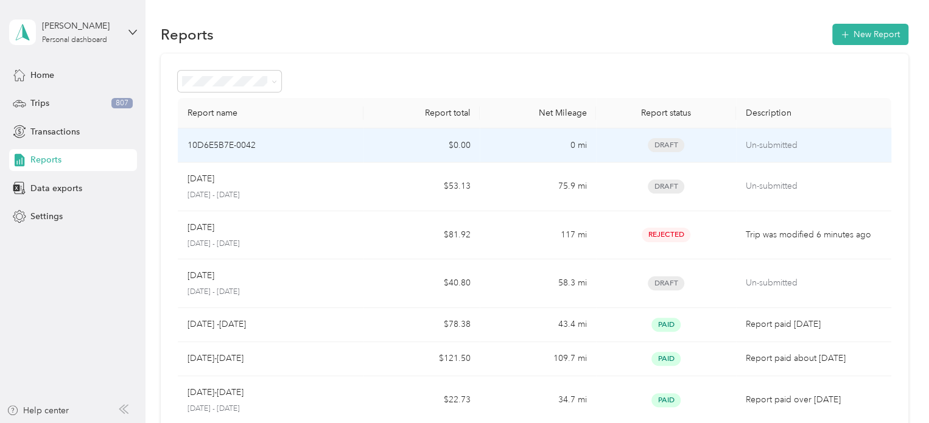
click at [301, 148] on div "10D6E5B7E-0042" at bounding box center [271, 145] width 167 height 13
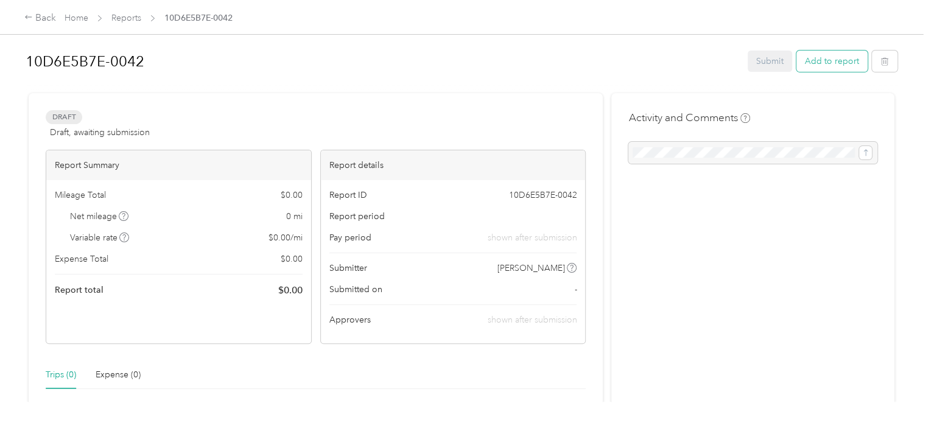
click at [823, 63] on button "Add to report" at bounding box center [832, 61] width 71 height 21
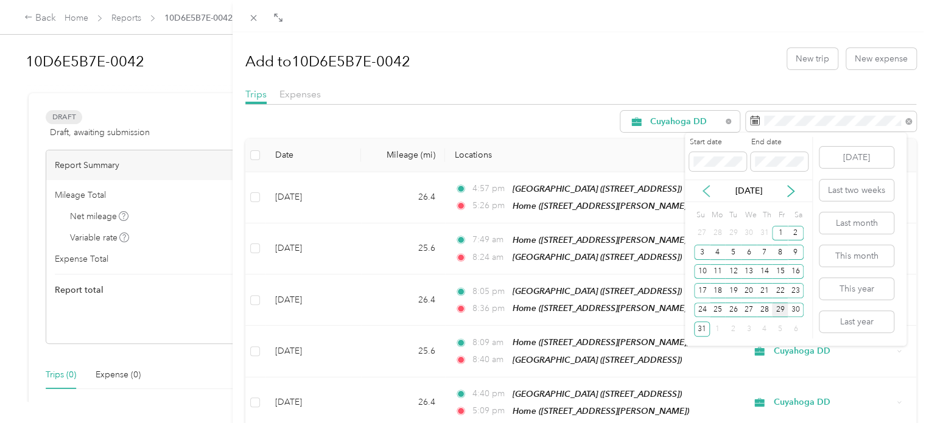
click at [708, 191] on icon at bounding box center [706, 191] width 12 height 12
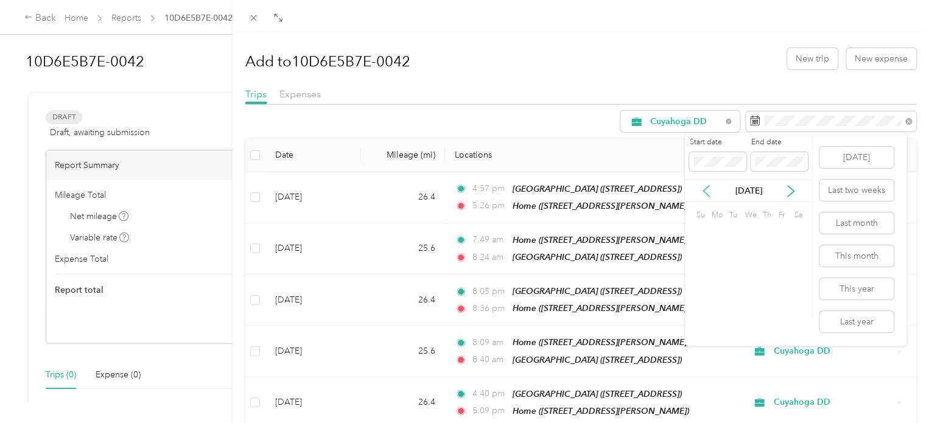
click at [708, 191] on icon at bounding box center [706, 191] width 12 height 12
click at [700, 235] on div "1" at bounding box center [702, 233] width 16 height 15
click at [787, 189] on icon at bounding box center [791, 191] width 12 height 12
click at [784, 312] on div "29" at bounding box center [780, 310] width 16 height 15
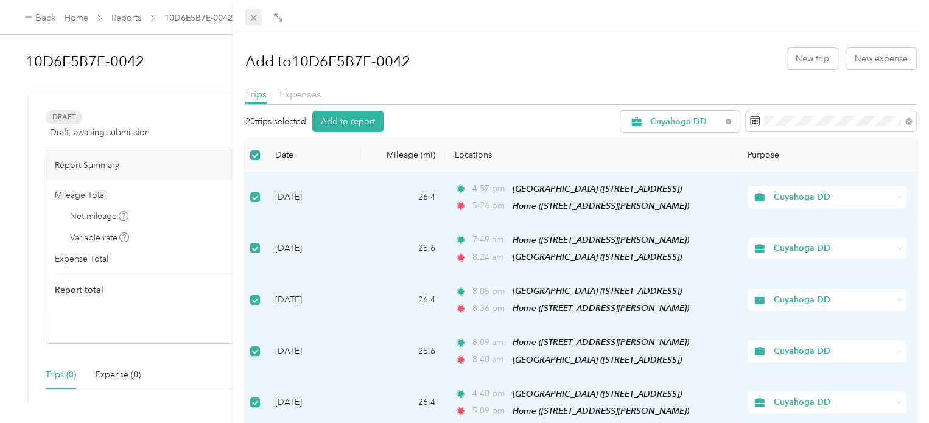
click at [256, 22] on icon at bounding box center [253, 18] width 10 height 10
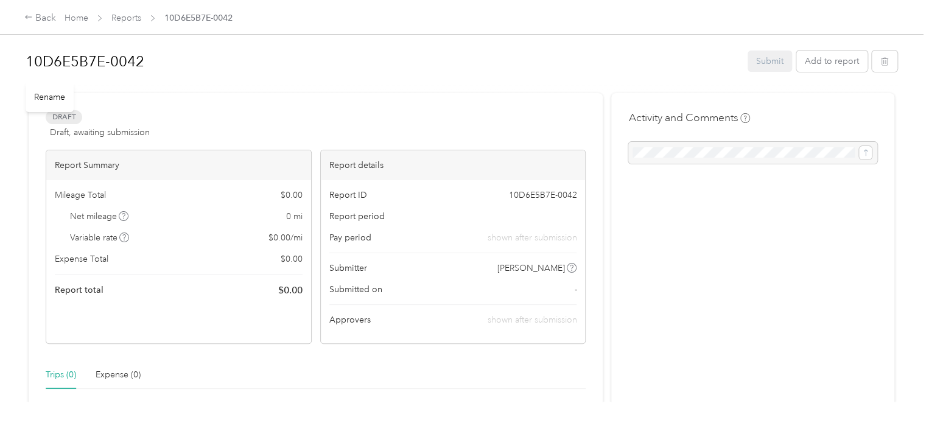
click at [534, 70] on h1 "10D6E5B7E-0042" at bounding box center [383, 61] width 714 height 29
click at [886, 60] on button "button" at bounding box center [885, 61] width 26 height 21
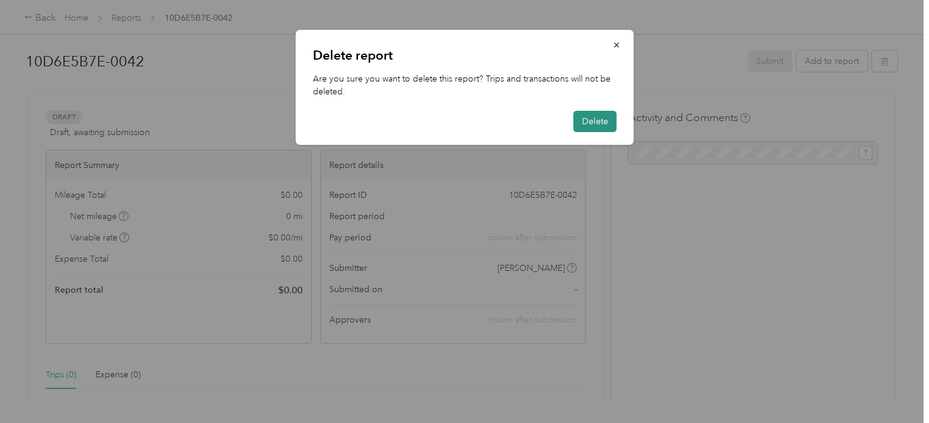
click at [602, 114] on button "Delete" at bounding box center [595, 121] width 43 height 21
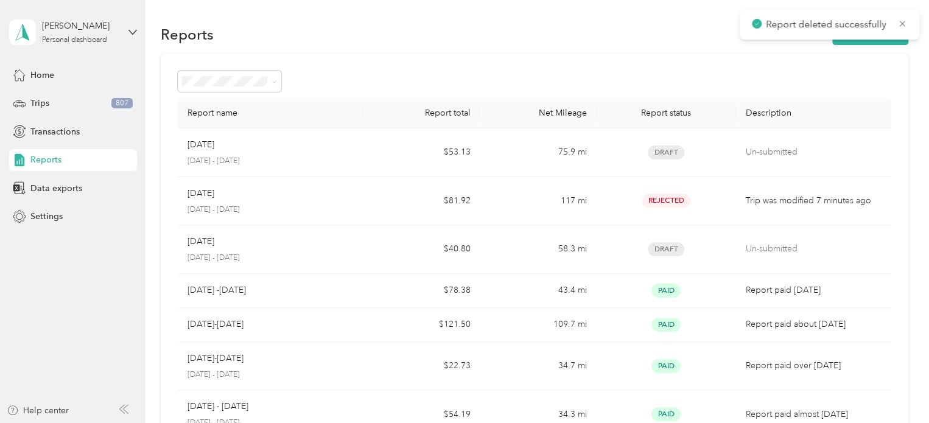
click at [607, 72] on div at bounding box center [535, 81] width 714 height 21
